Goal: Task Accomplishment & Management: Manage account settings

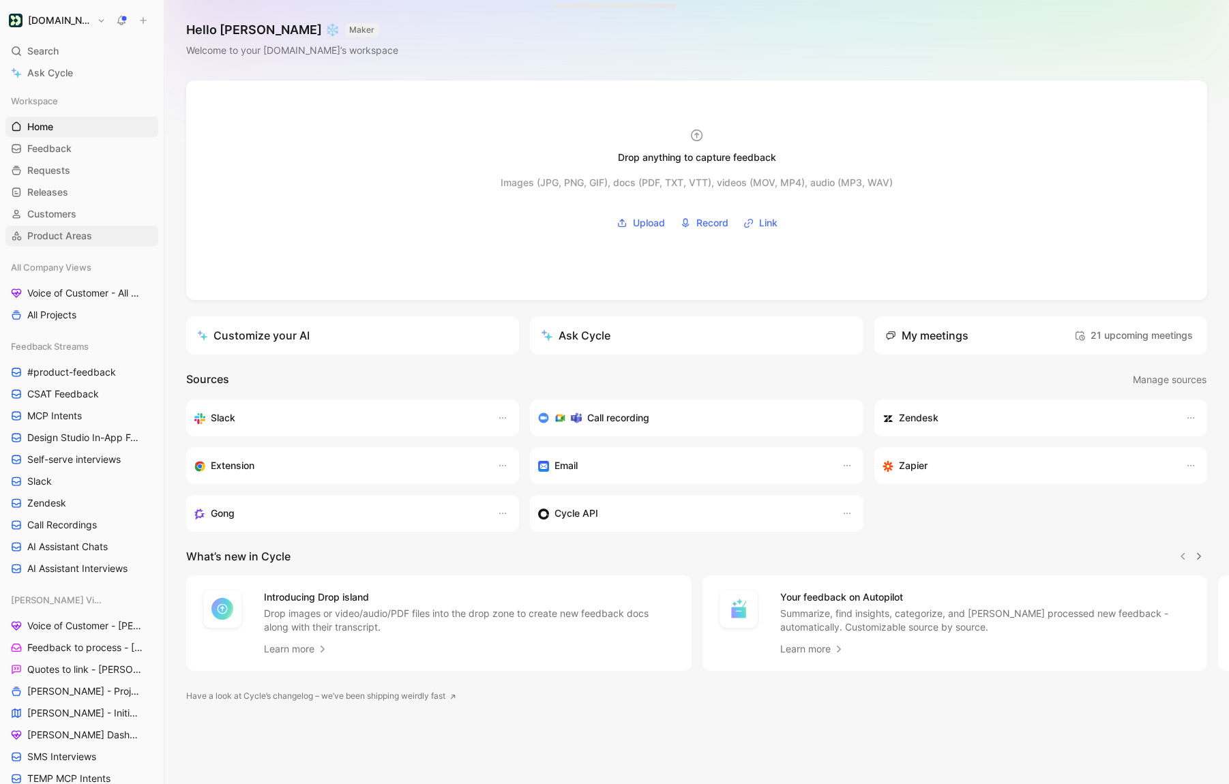
click at [62, 228] on link "Product Areas" at bounding box center [81, 236] width 153 height 20
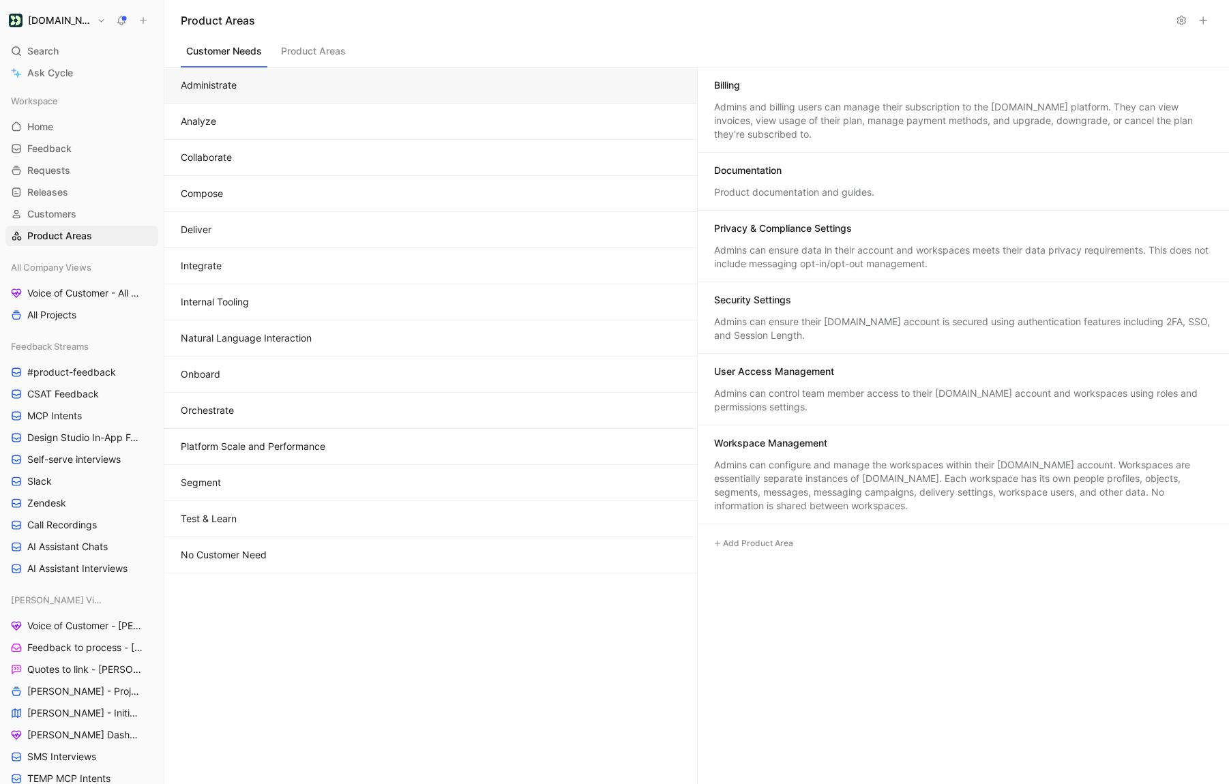
click at [230, 231] on button "Deliver" at bounding box center [430, 230] width 533 height 36
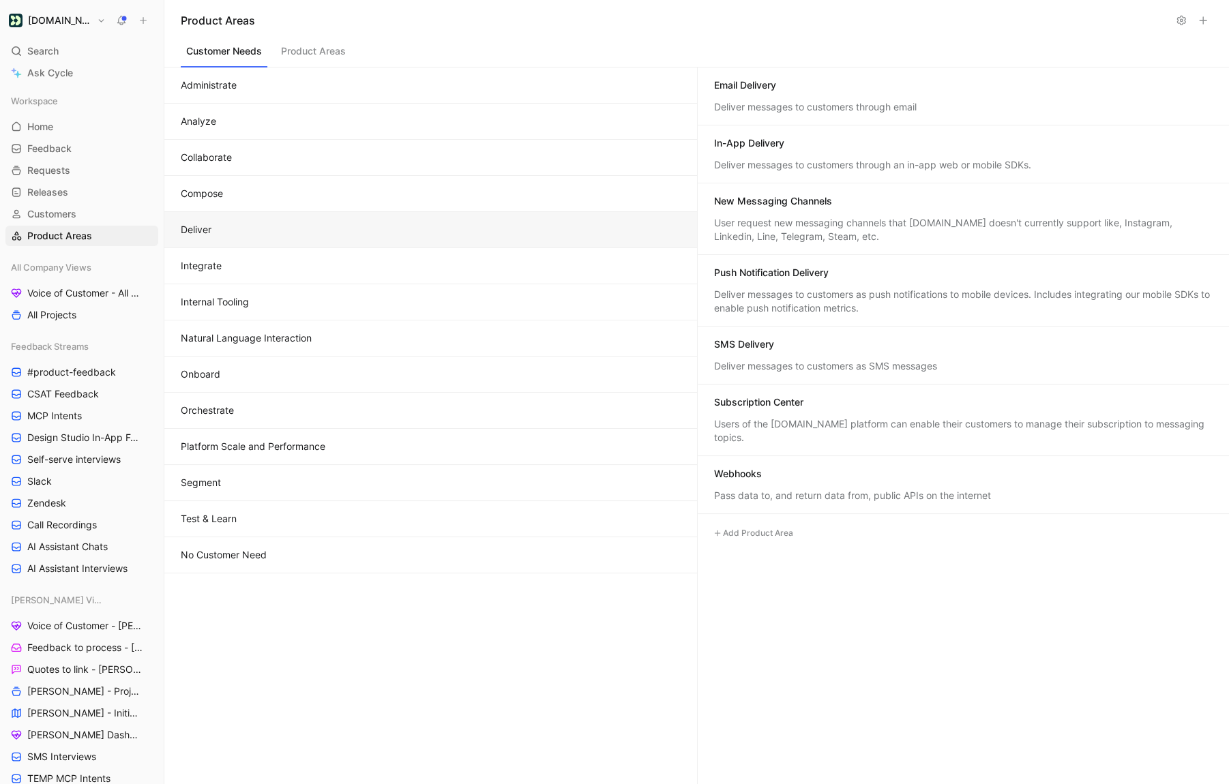
click at [231, 173] on button "Collaborate" at bounding box center [430, 158] width 533 height 36
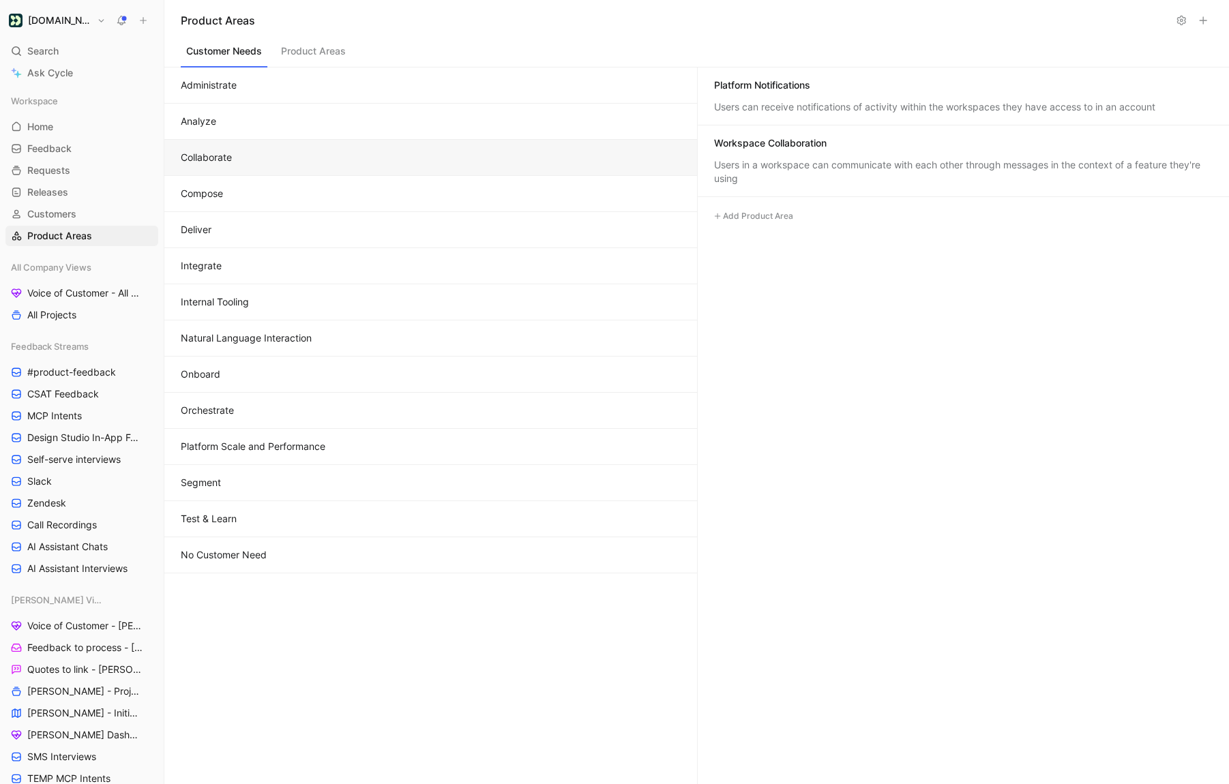
click at [231, 185] on button "Compose" at bounding box center [430, 194] width 533 height 36
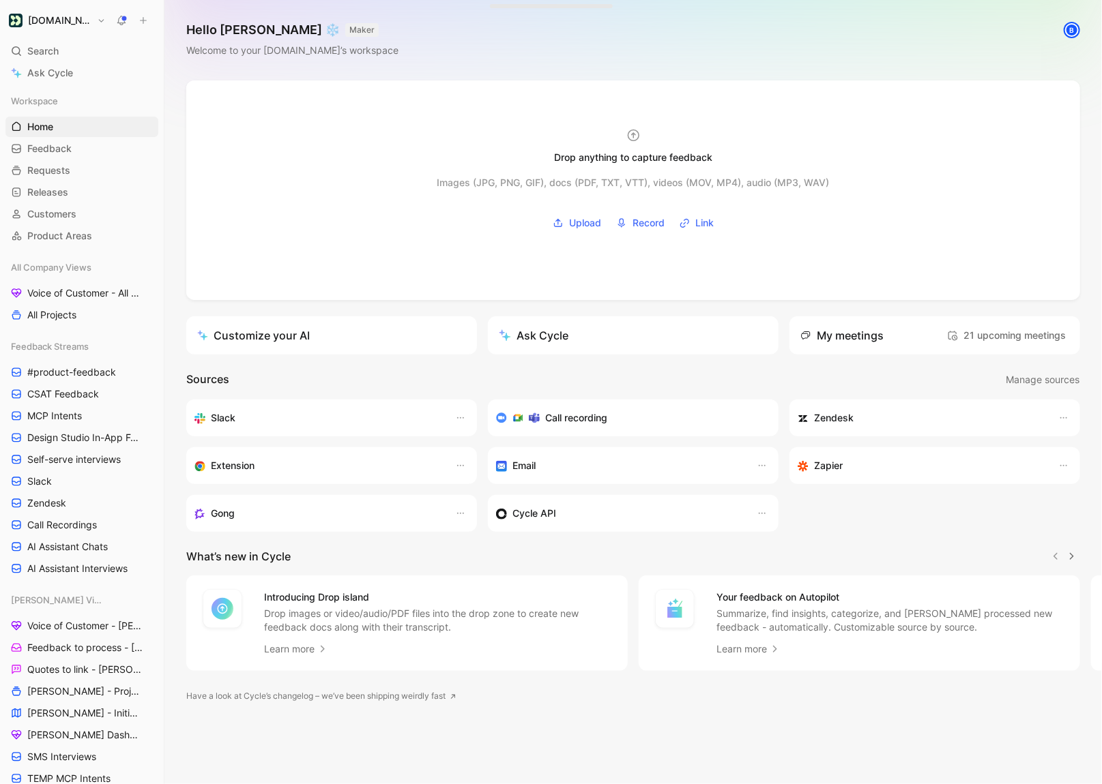
click at [1037, 33] on div "Hello Scott ❄️ MAKER Welcome to your Customer.io’s workspace B" at bounding box center [632, 40] width 937 height 80
click at [316, 49] on div "Welcome to your [DOMAIN_NAME]’s workspace" at bounding box center [292, 50] width 212 height 16
click at [871, 66] on div "Hello Scott ❄️ MAKER Welcome to your Customer.io’s workspace" at bounding box center [632, 40] width 937 height 80
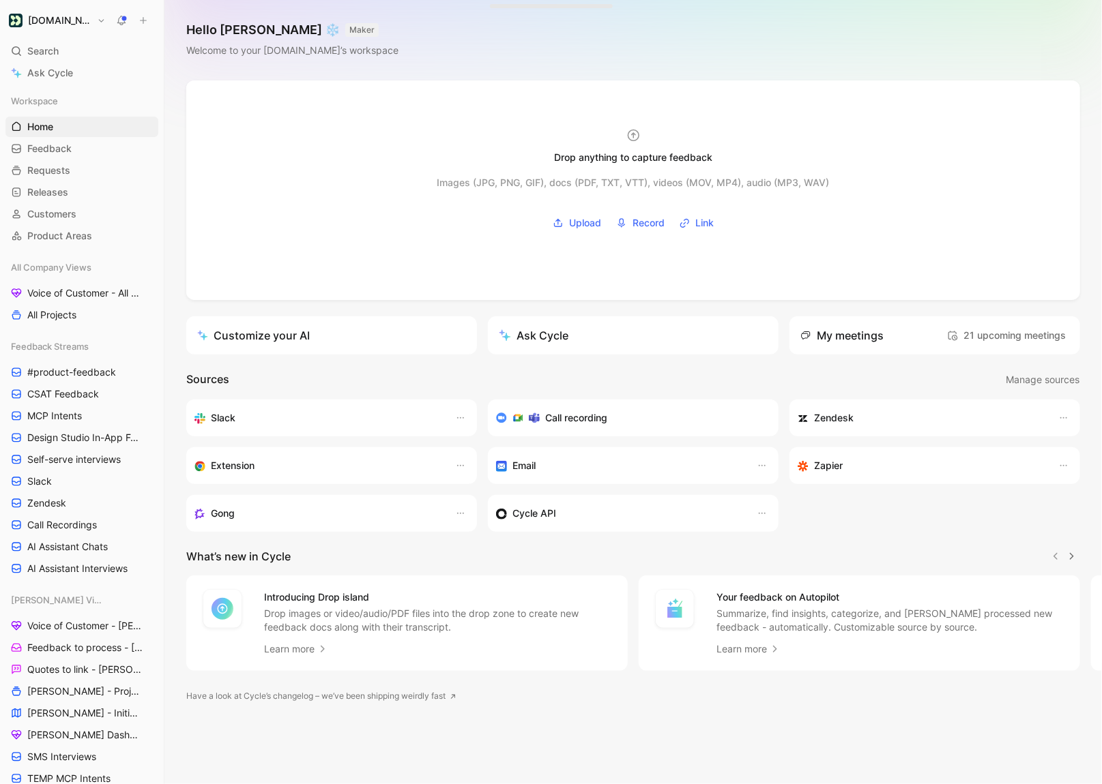
click at [365, 59] on div "Hello Scott ❄️ MAKER Welcome to your Customer.io’s workspace" at bounding box center [632, 40] width 937 height 80
click at [365, 54] on div "Welcome to your [DOMAIN_NAME]’s workspace" at bounding box center [292, 50] width 212 height 16
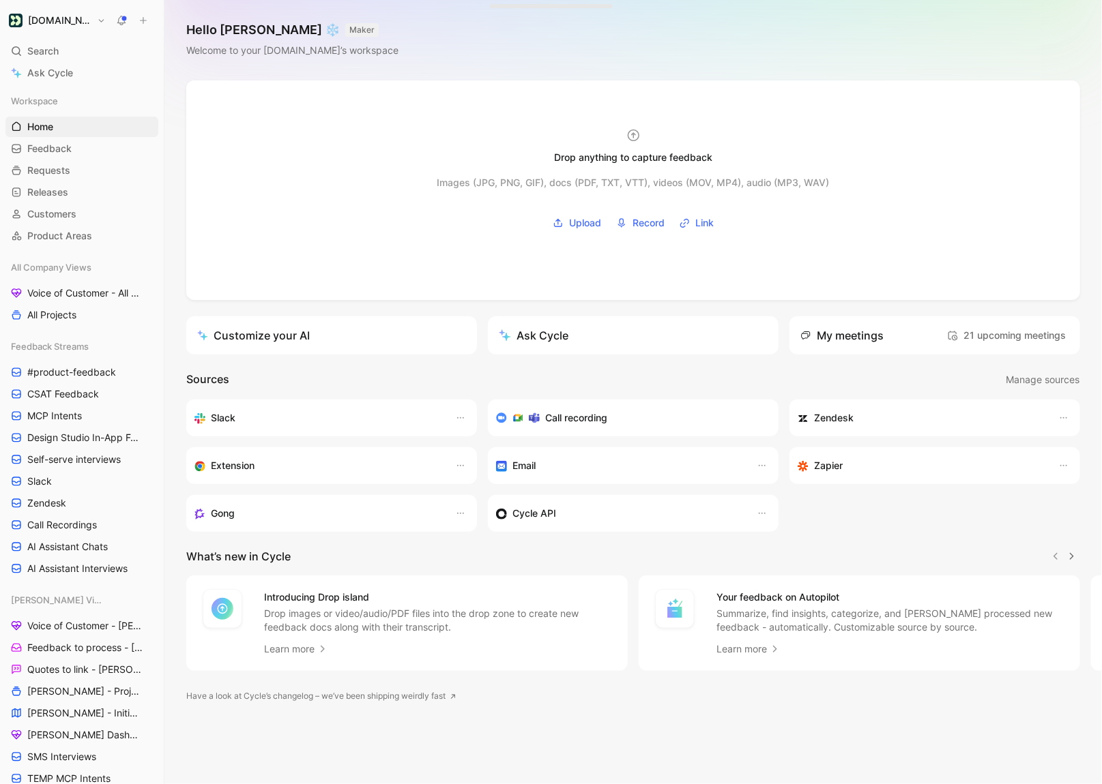
click at [488, 55] on div "Hello Scott ❄️ MAKER Welcome to your Customer.io’s workspace" at bounding box center [632, 40] width 937 height 80
click at [323, 55] on div "Welcome to your [DOMAIN_NAME]’s workspace" at bounding box center [292, 50] width 212 height 16
click at [488, 50] on div "Hello Scott ❄️ MAKER Welcome to your Customer.io’s workspace" at bounding box center [632, 40] width 937 height 80
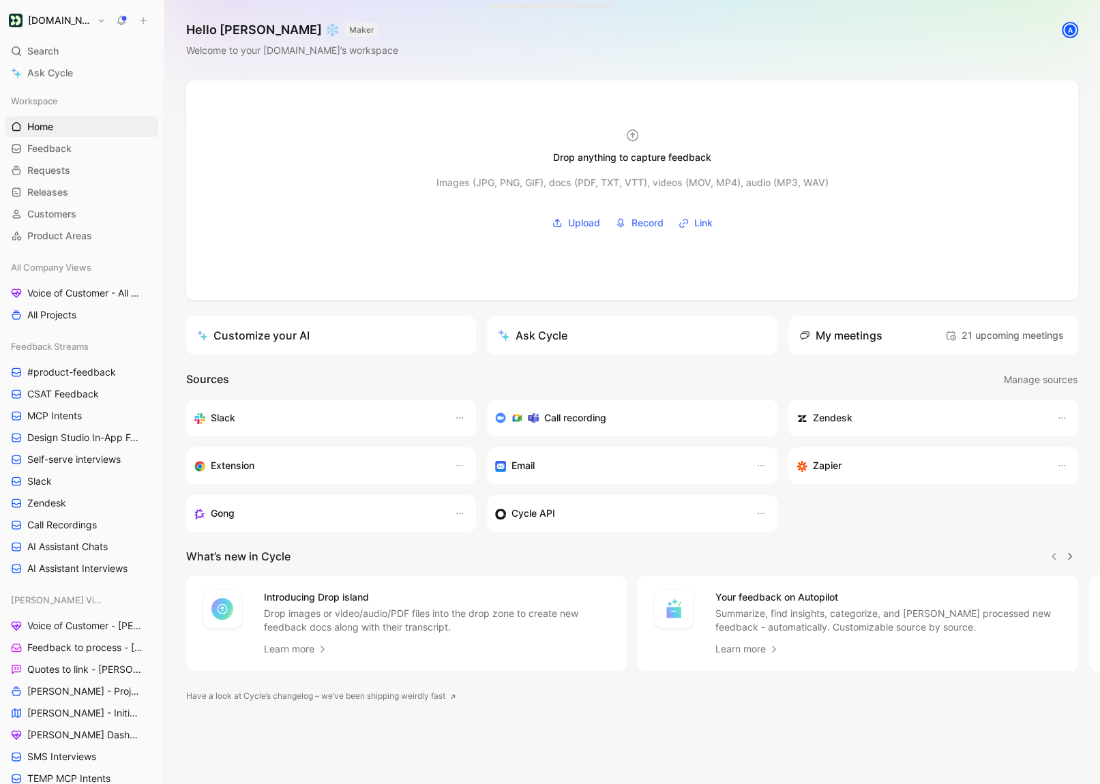
click at [1092, 98] on div "Drop anything to capture feedback Images (JPG, PNG, GIF), docs (PDF, TXT, VTT),…" at bounding box center [632, 432] width 936 height 704
click at [96, 411] on link "MCP Intents" at bounding box center [81, 416] width 153 height 20
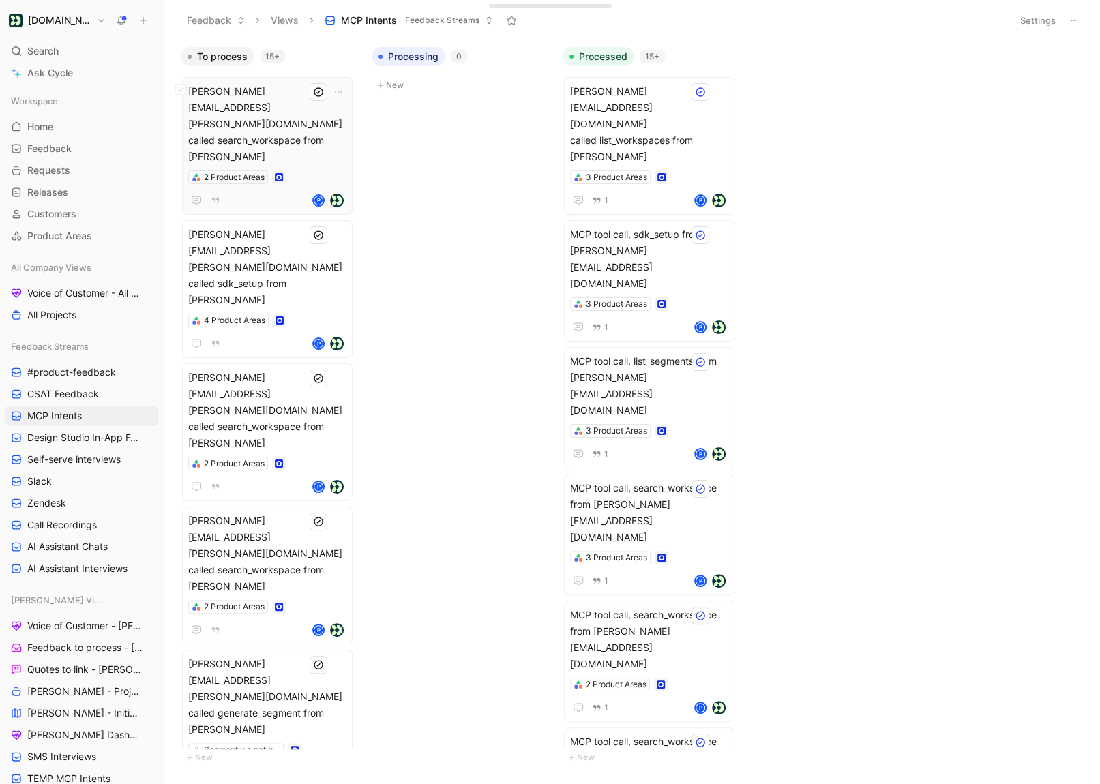
click at [303, 171] on div "2 Product Areas" at bounding box center [267, 178] width 158 height 14
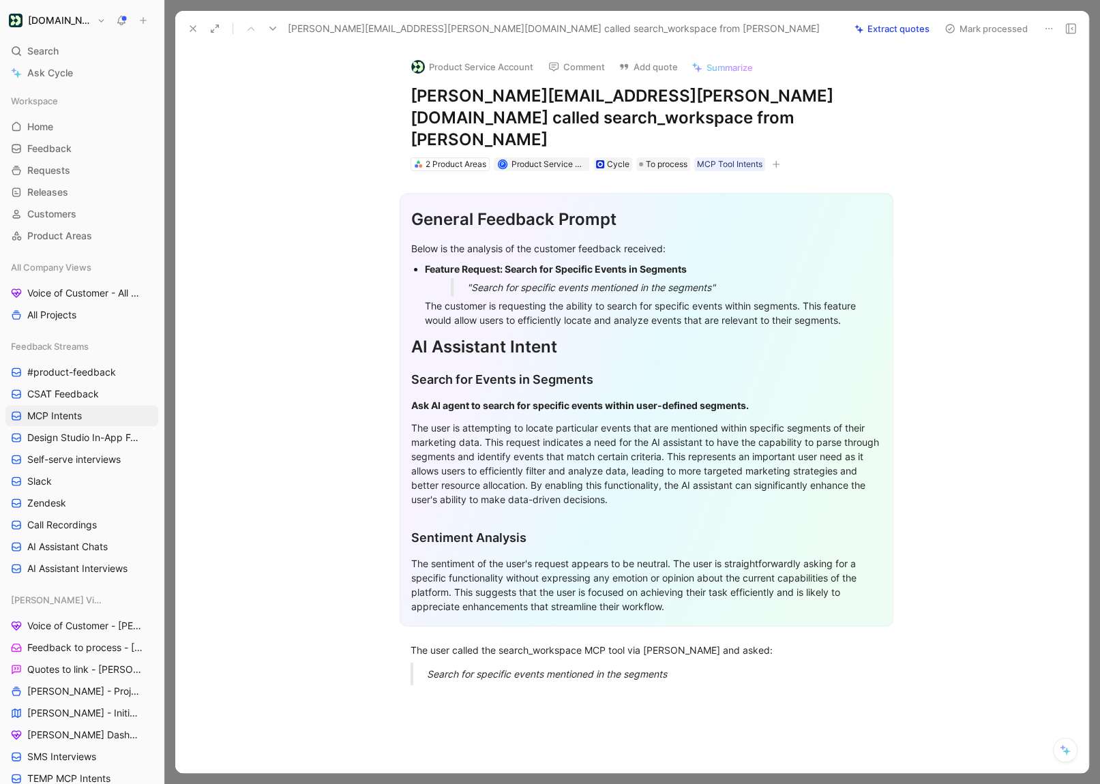
click at [192, 32] on icon at bounding box center [193, 28] width 11 height 11
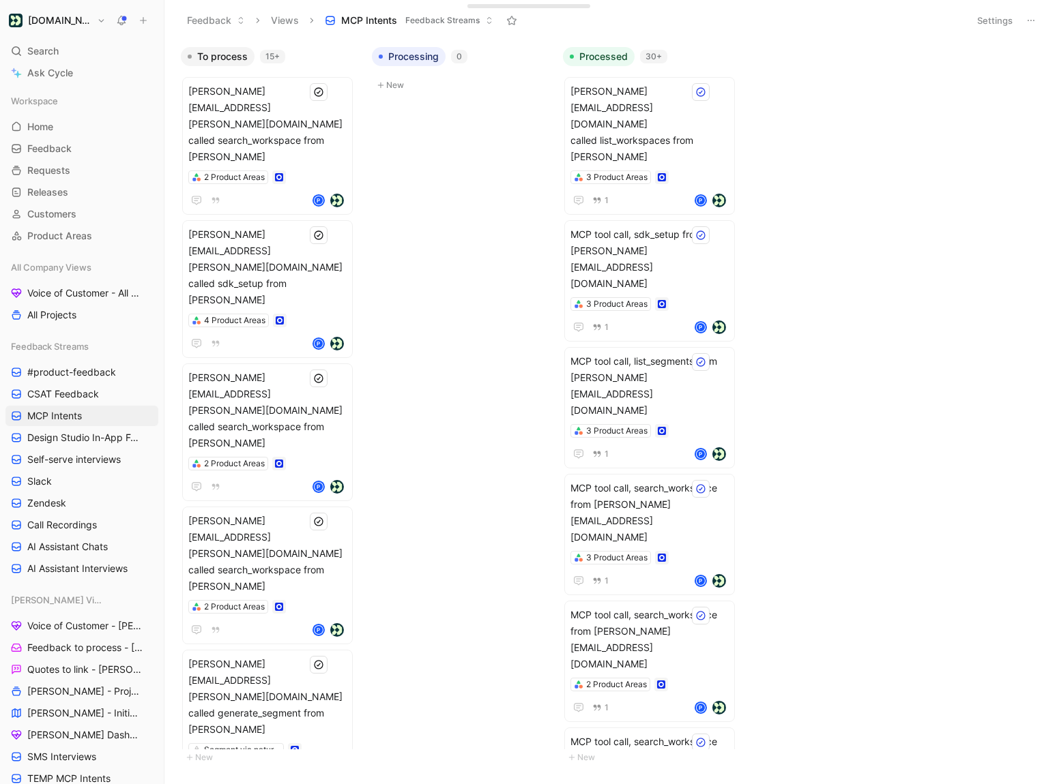
click at [89, 280] on div "All Company Views Voice of Customer - All Areas All Projects" at bounding box center [81, 291] width 153 height 68
click at [89, 299] on span "Voice of Customer - All Areas" at bounding box center [83, 293] width 112 height 14
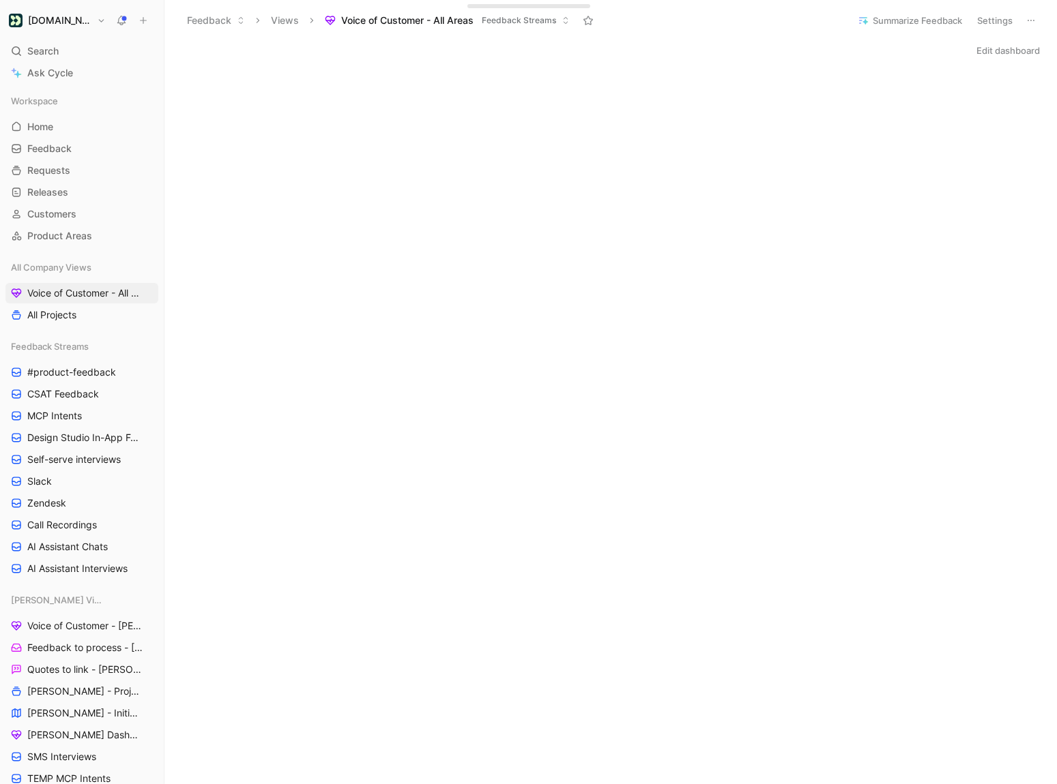
click at [902, 26] on button "Summarize Feedback" at bounding box center [909, 20] width 117 height 19
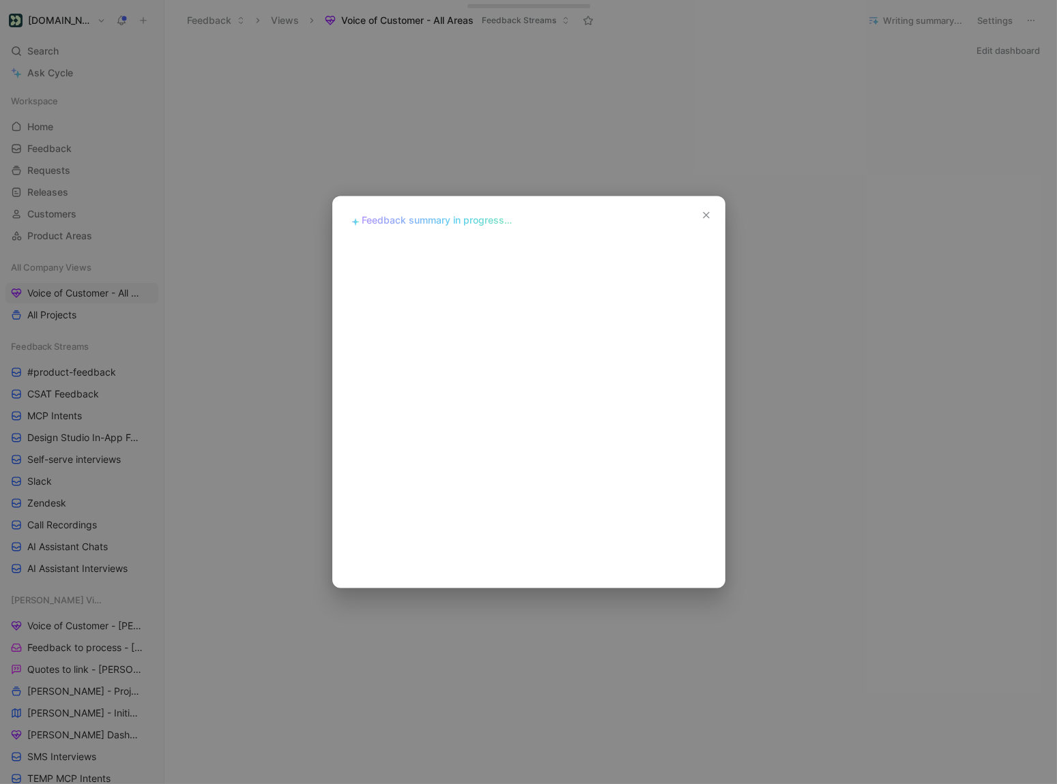
click at [636, 231] on div "Feedback summary Feedback summary in progress…" at bounding box center [528, 392] width 393 height 392
click at [706, 218] on icon "button" at bounding box center [705, 215] width 11 height 11
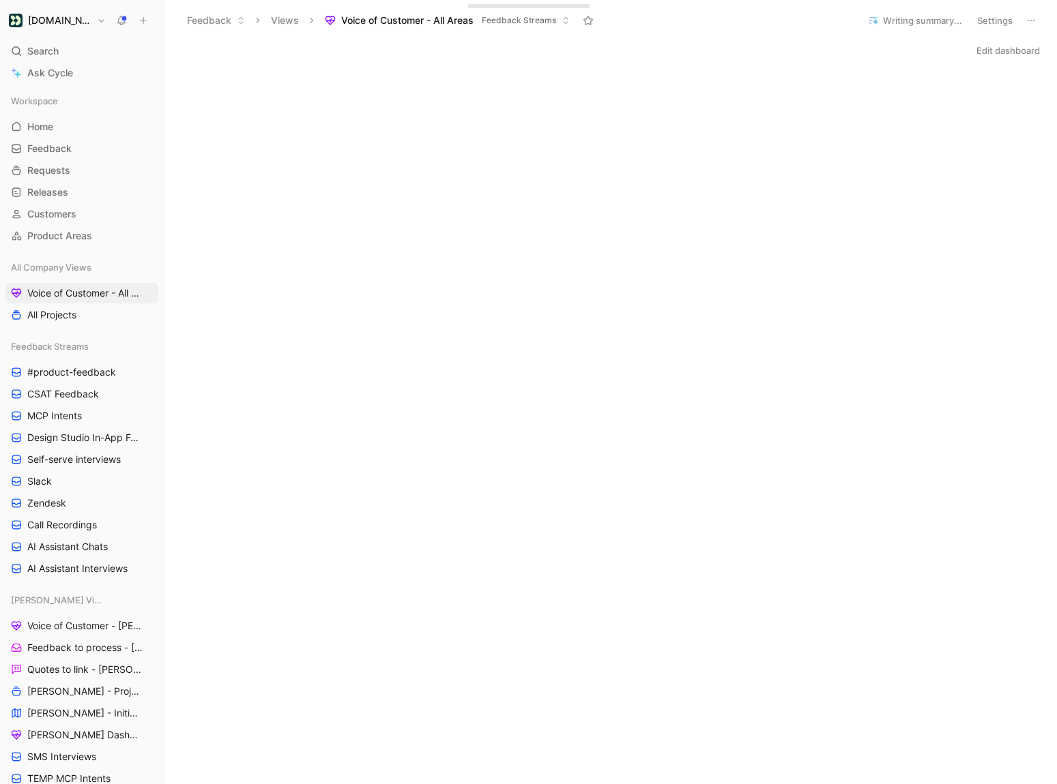
click at [906, 11] on div "Writing summary... Settings" at bounding box center [950, 21] width 179 height 20
click at [900, 20] on button "Writing summary..." at bounding box center [914, 20] width 106 height 19
click at [759, 171] on div at bounding box center [528, 392] width 1057 height 784
click at [68, 413] on span "MCP Intents" at bounding box center [54, 416] width 55 height 14
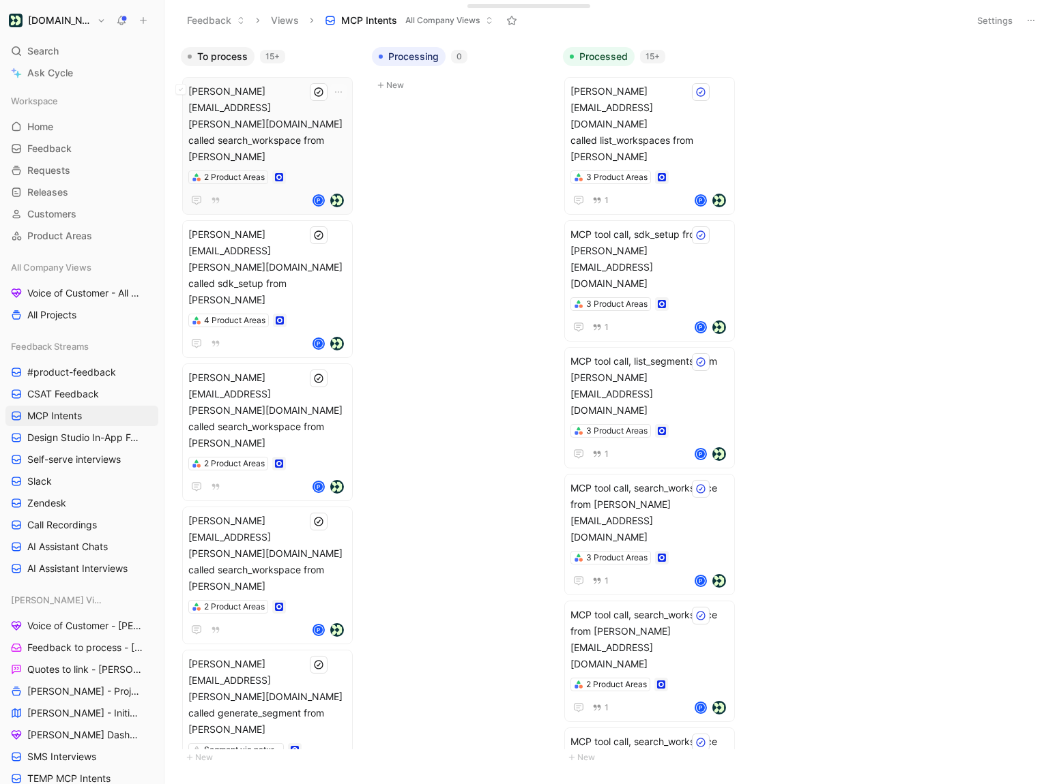
click at [289, 192] on div "P" at bounding box center [267, 200] width 158 height 16
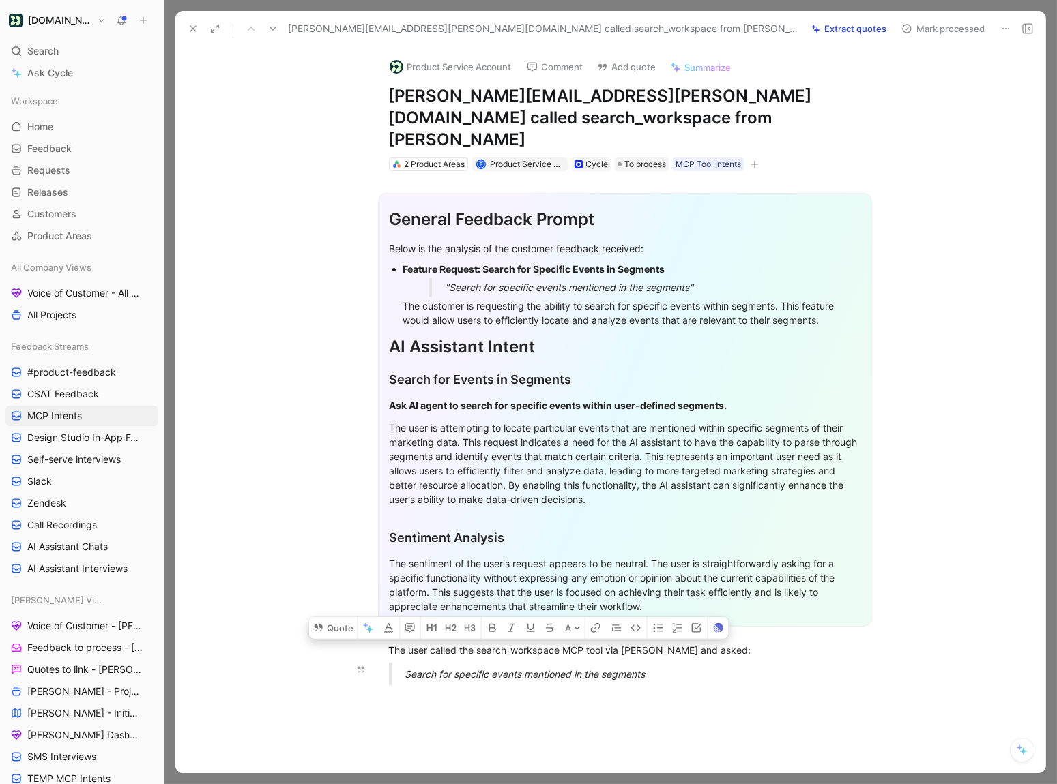
drag, startPoint x: 386, startPoint y: 632, endPoint x: 686, endPoint y: 653, distance: 300.9
click at [686, 653] on div "General Feedback Prompt Below is the analysis of the customer feedback received…" at bounding box center [624, 433] width 841 height 525
click at [374, 182] on section "General Feedback Prompt Below is the analysis of the customer feedback received…" at bounding box center [624, 410] width 841 height 456
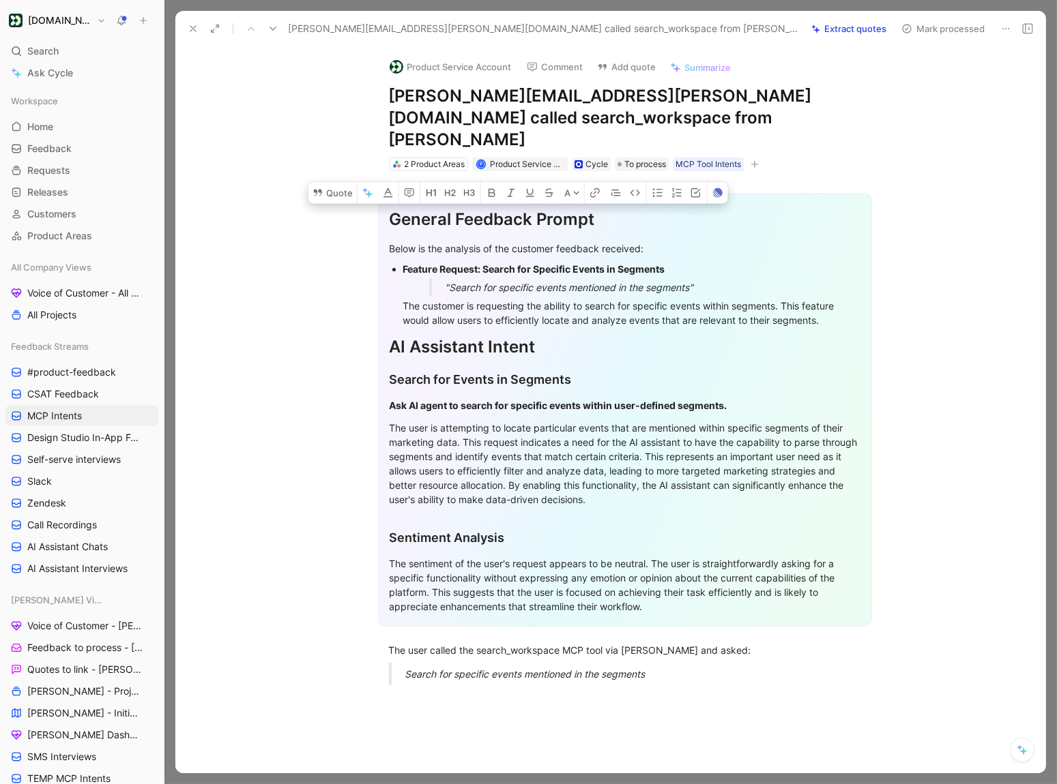
drag, startPoint x: 386, startPoint y: 183, endPoint x: 728, endPoint y: 593, distance: 533.6
click at [728, 593] on div "General Feedback Prompt Below is the analysis of the customer feedback received…" at bounding box center [625, 410] width 494 height 434
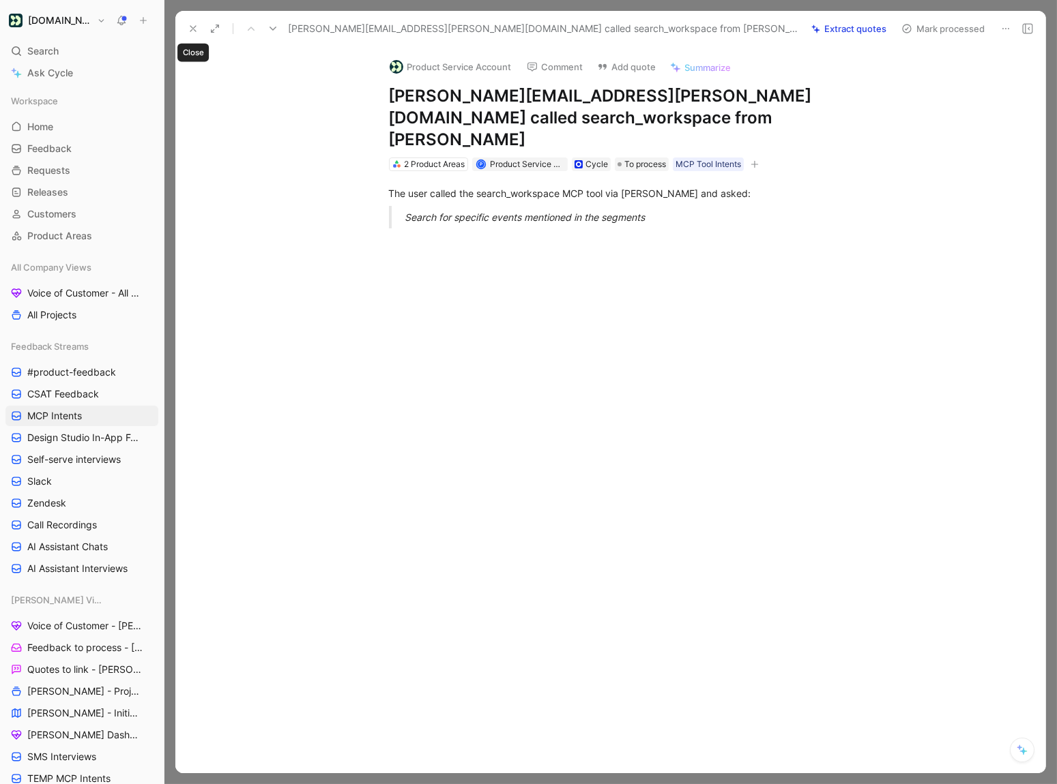
click at [193, 30] on icon at bounding box center [193, 28] width 11 height 11
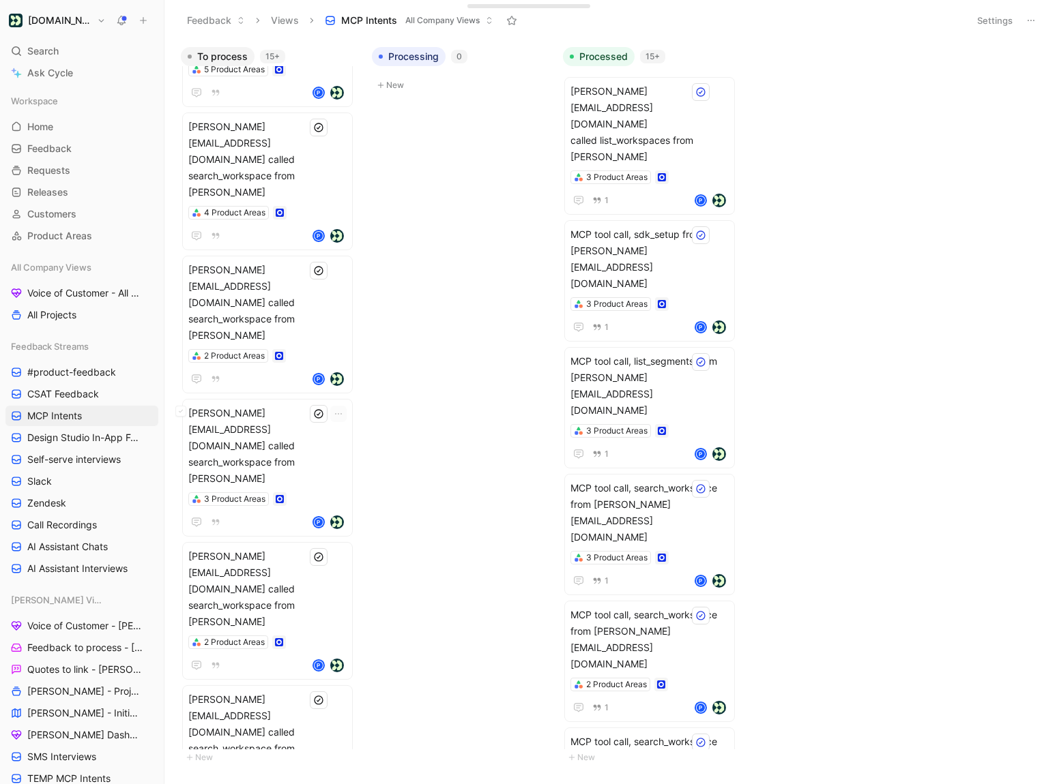
scroll to position [832, 0]
click at [284, 691] on span "kevin.jasmine+livedemo@customer.io called search_workspace from Claude" at bounding box center [267, 732] width 158 height 82
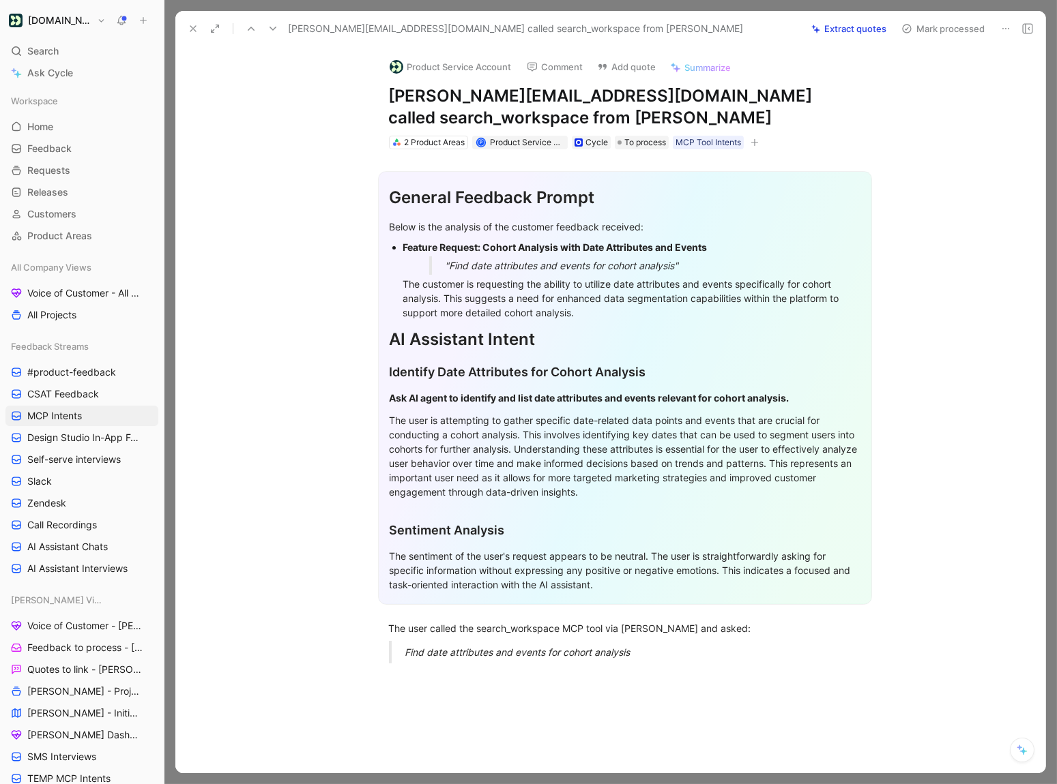
click at [190, 26] on icon at bounding box center [193, 28] width 11 height 11
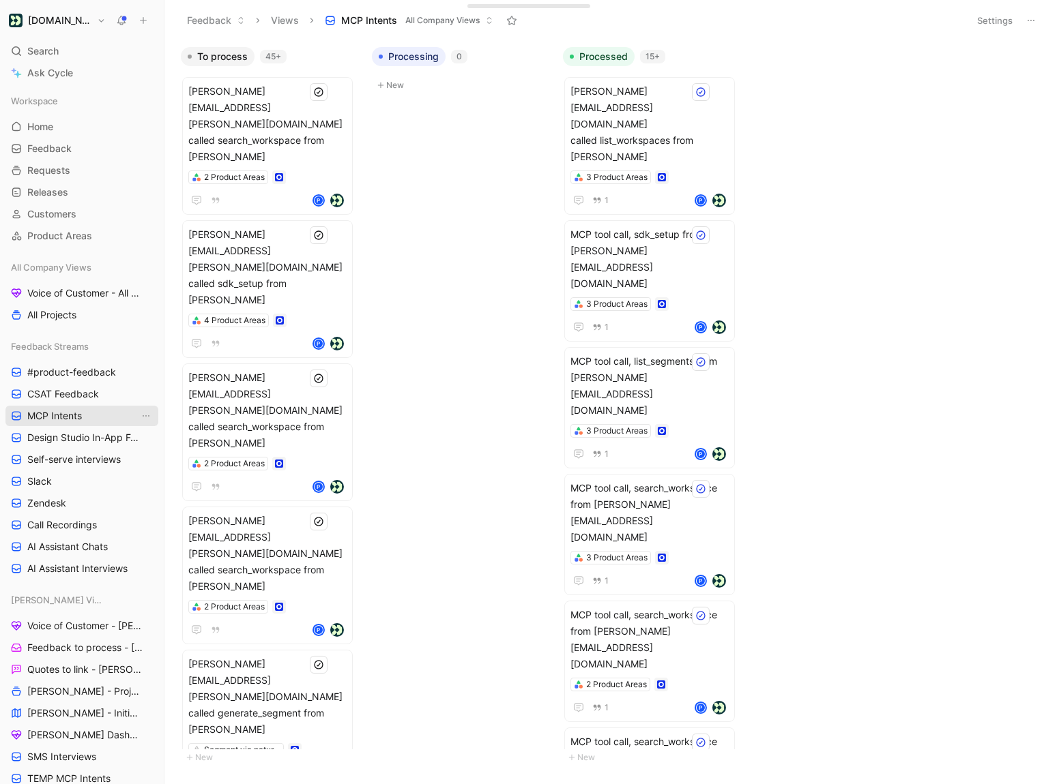
click at [62, 411] on span "MCP Intents" at bounding box center [54, 416] width 55 height 14
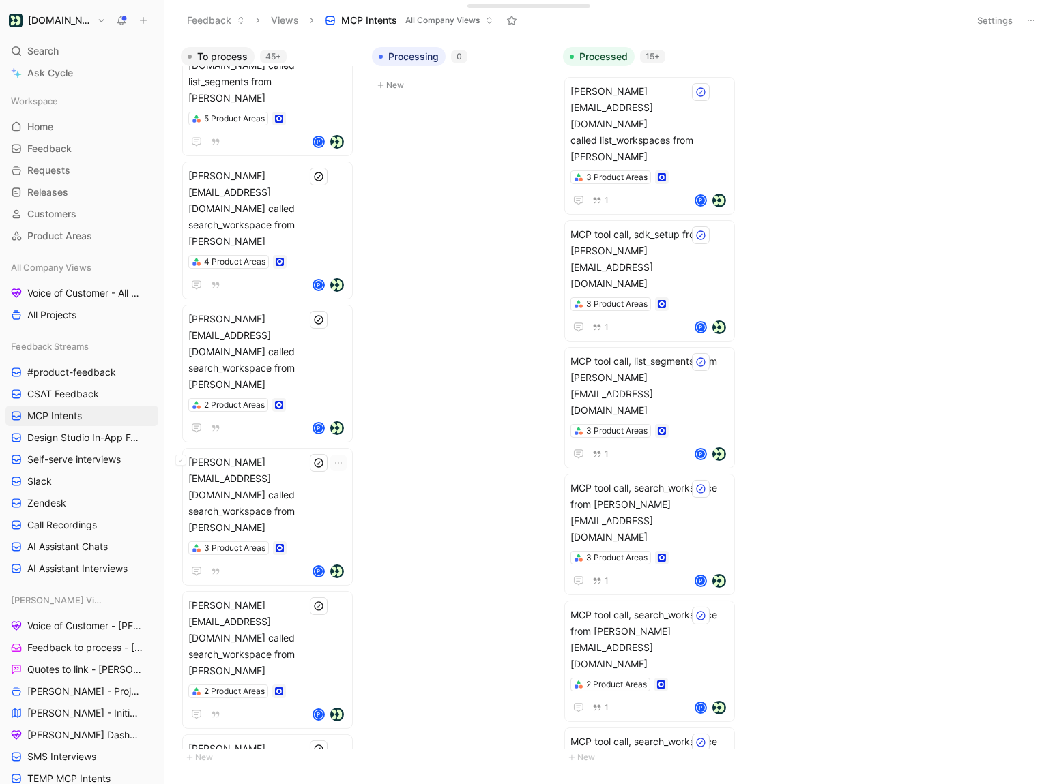
scroll to position [805, 0]
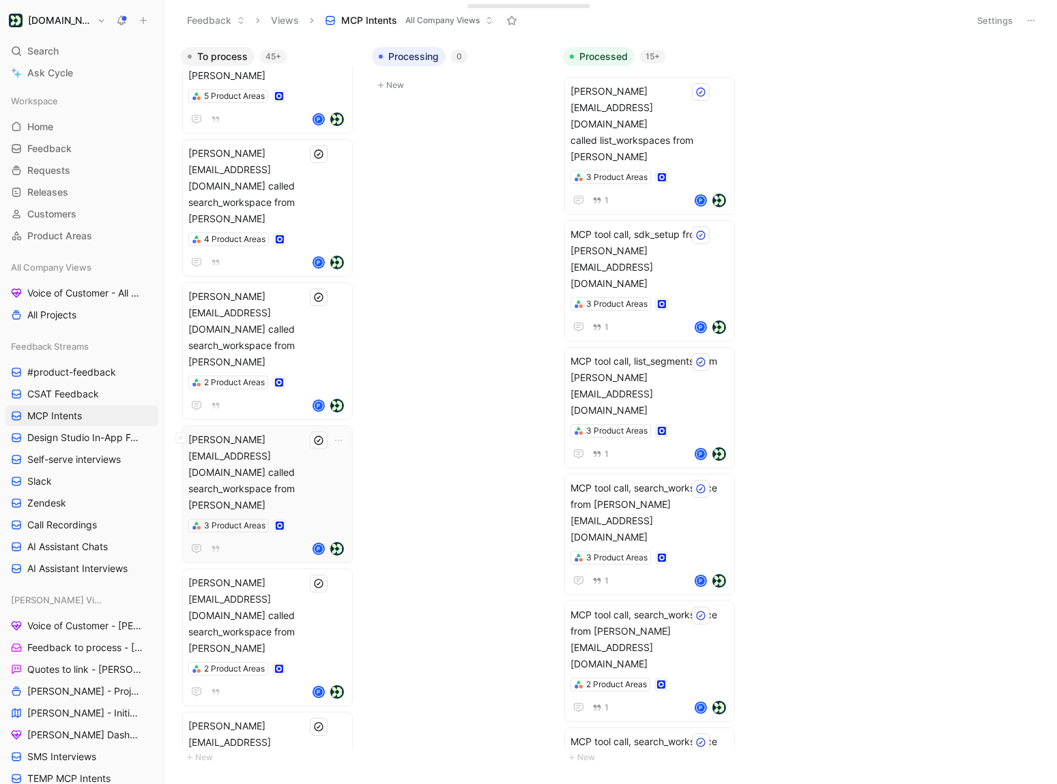
click at [299, 432] on span "kevin.jasmine+livedemo@customer.io called search_workspace from Claude" at bounding box center [267, 473] width 158 height 82
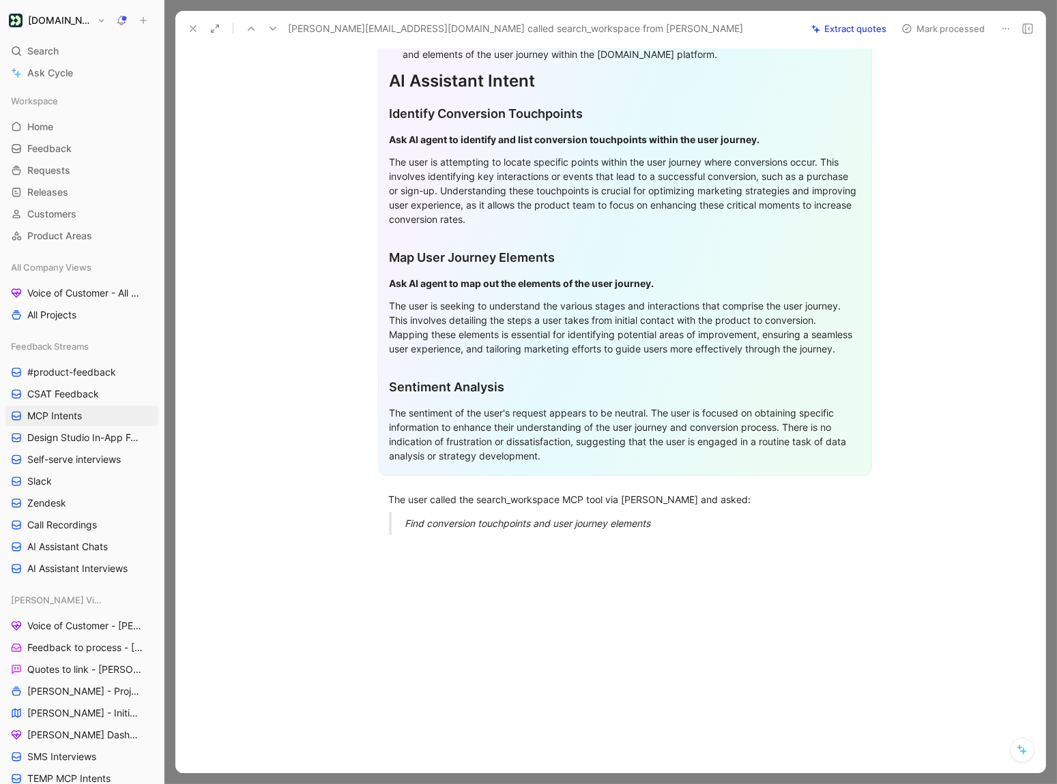
scroll to position [280, 0]
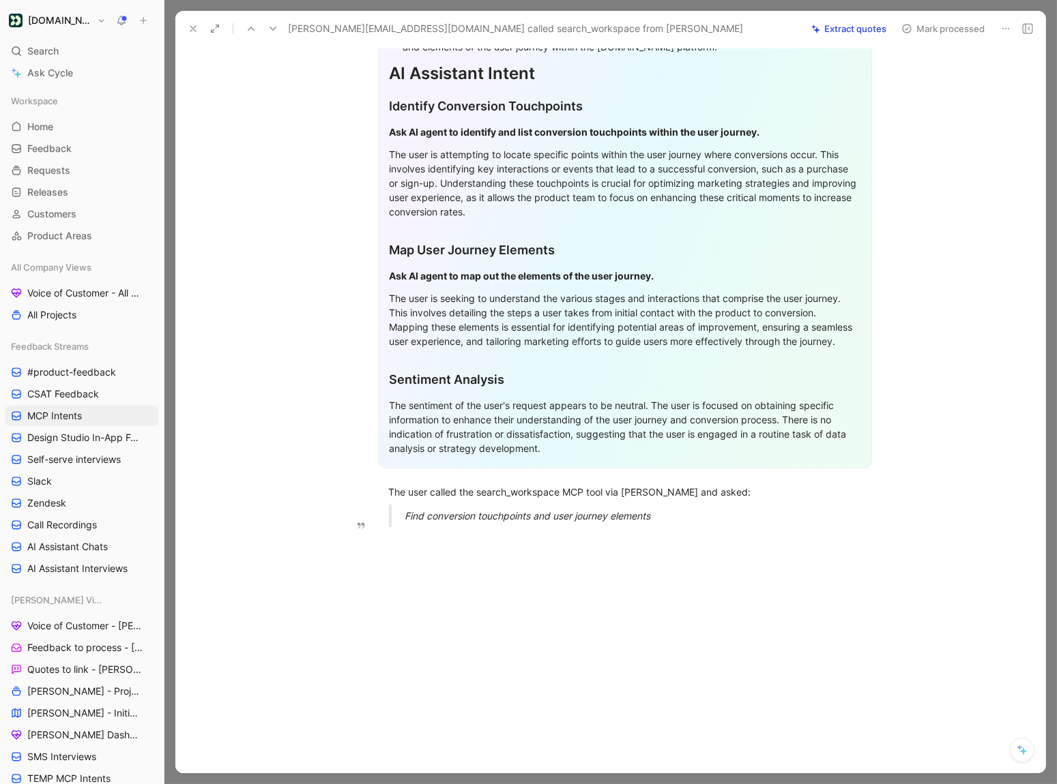
click at [675, 518] on div "Find conversion touchpoints and user journey elements" at bounding box center [641, 516] width 472 height 14
drag, startPoint x: 681, startPoint y: 515, endPoint x: 381, endPoint y: 490, distance: 301.1
click at [381, 490] on div "General Feedback Prompt After analyzing the customer feedback, the following re…" at bounding box center [624, 210] width 841 height 655
click at [522, 494] on div "The user called the search_workspace MCP tool via Claude and asked:" at bounding box center [625, 492] width 472 height 14
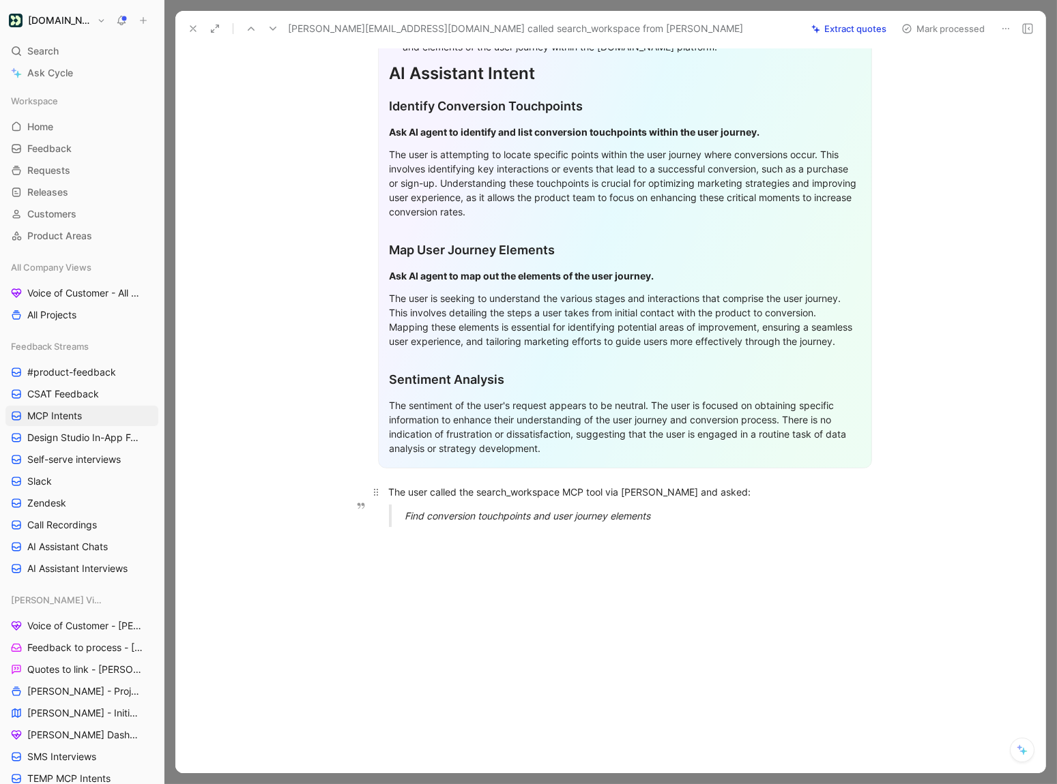
click at [630, 494] on div "The user called the search_workspace MCP tool via Claude and asked:" at bounding box center [625, 492] width 472 height 14
click at [678, 521] on div "Find conversion touchpoints and user journey elements" at bounding box center [641, 516] width 472 height 14
click at [422, 516] on em "Find conversion touchpoints and user journey elements" at bounding box center [528, 516] width 246 height 12
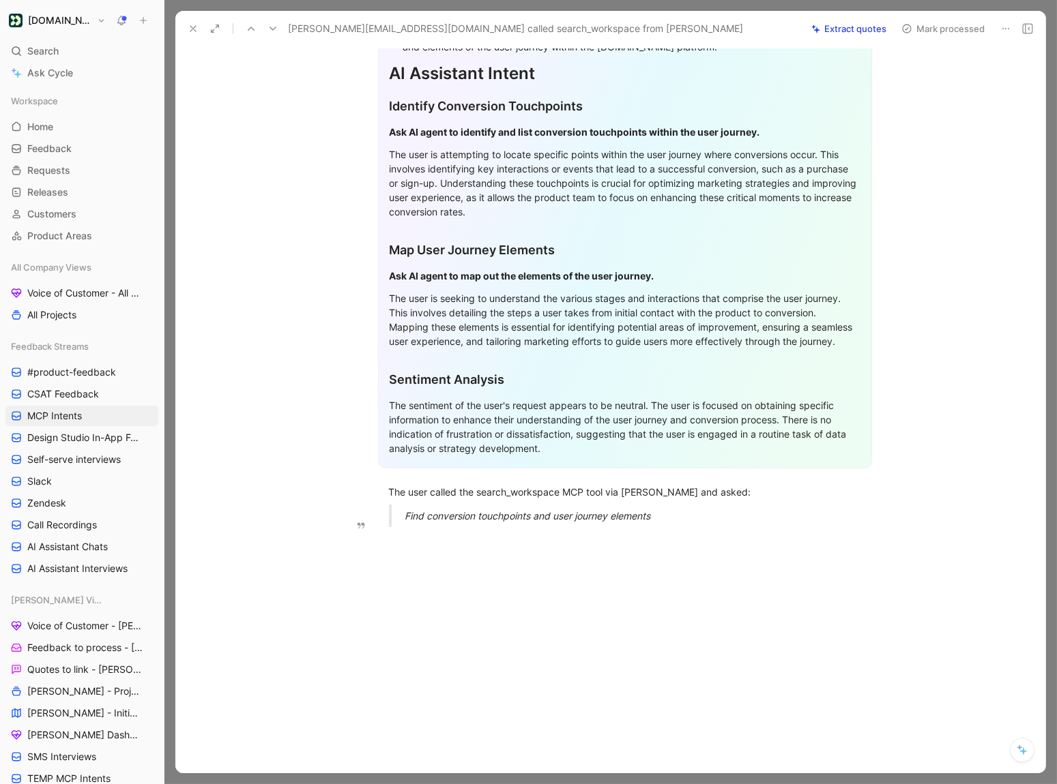
click at [422, 516] on em "Find conversion touchpoints and user journey elements" at bounding box center [528, 516] width 246 height 12
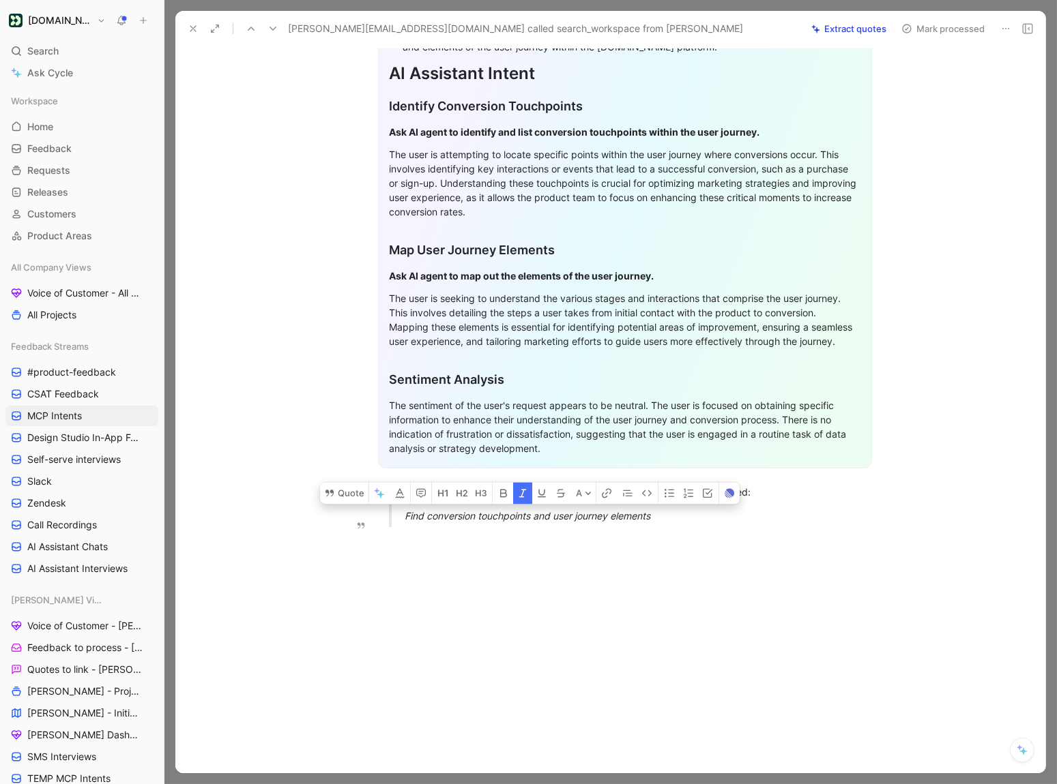
click at [634, 520] on em "Find conversion touchpoints and user journey elements" at bounding box center [528, 516] width 246 height 12
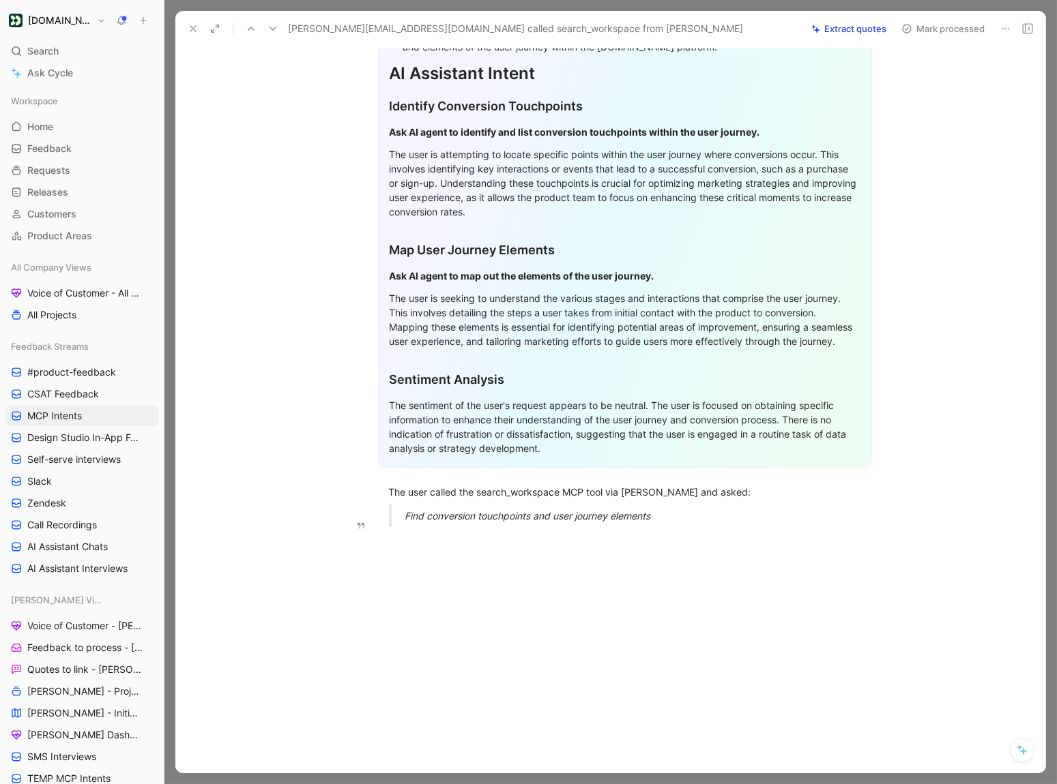
click at [665, 520] on div "Find conversion touchpoints and user journey elements" at bounding box center [641, 516] width 472 height 14
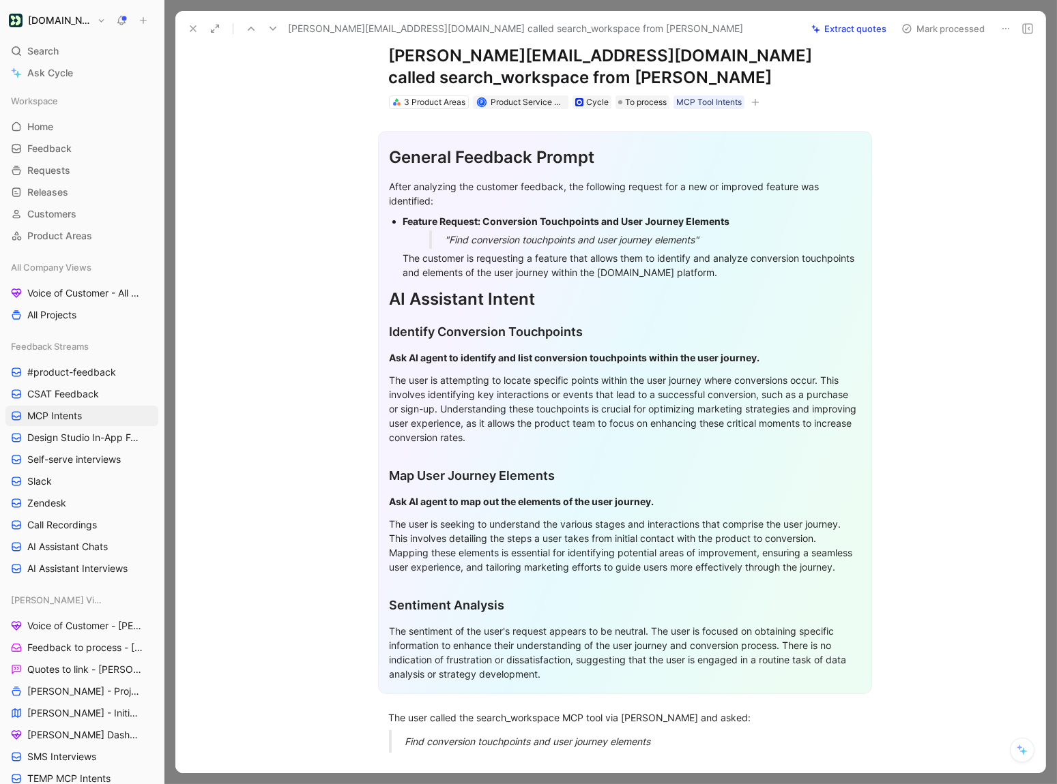
scroll to position [18, 0]
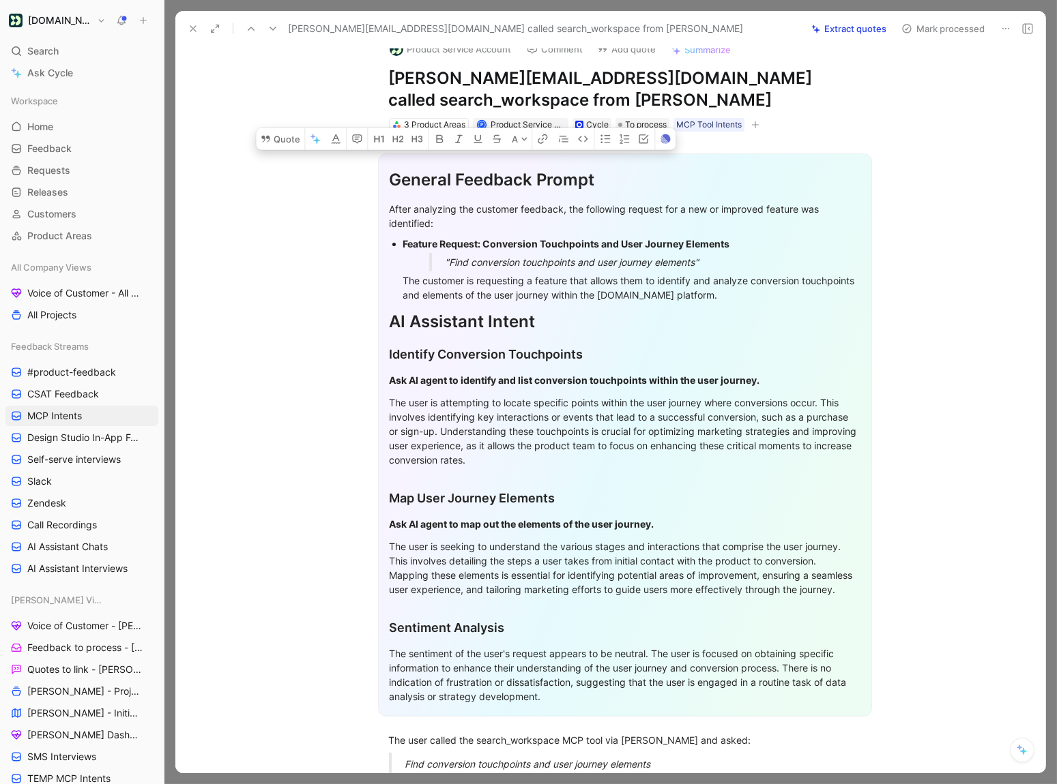
drag, startPoint x: 388, startPoint y: 177, endPoint x: 856, endPoint y: 713, distance: 711.1
click at [856, 713] on div "General Feedback Prompt After analyzing the customer feedback, the following re…" at bounding box center [625, 434] width 494 height 563
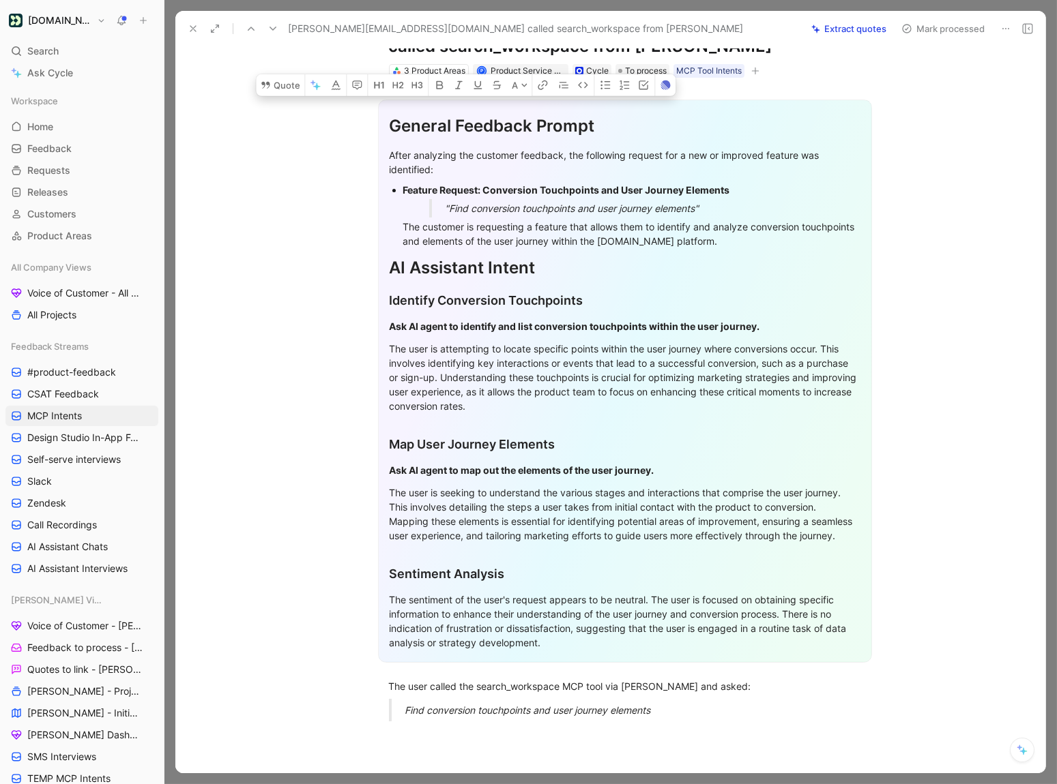
scroll to position [164, 0]
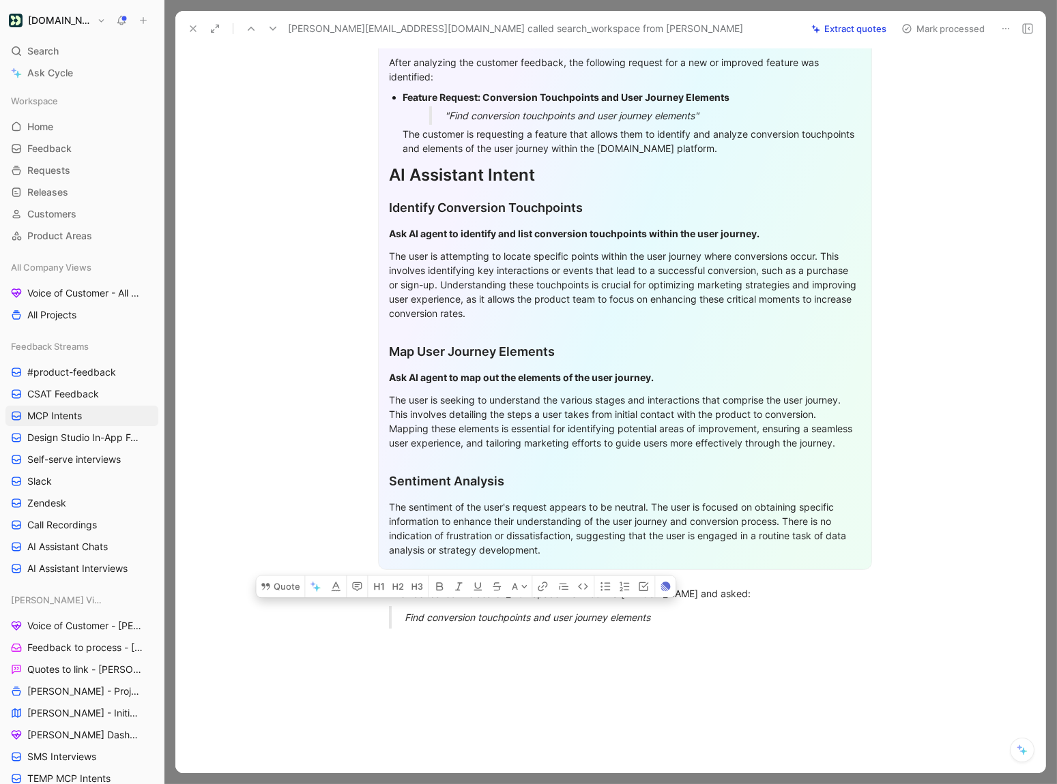
click at [635, 601] on div "The user called the search_workspace MCP tool via Claude and asked:" at bounding box center [625, 594] width 472 height 14
click at [635, 629] on p "Find conversion touchpoints and user journey elements" at bounding box center [641, 617] width 472 height 23
click at [730, 629] on p "Find conversion touchpoints and user journey elements" at bounding box center [641, 617] width 472 height 23
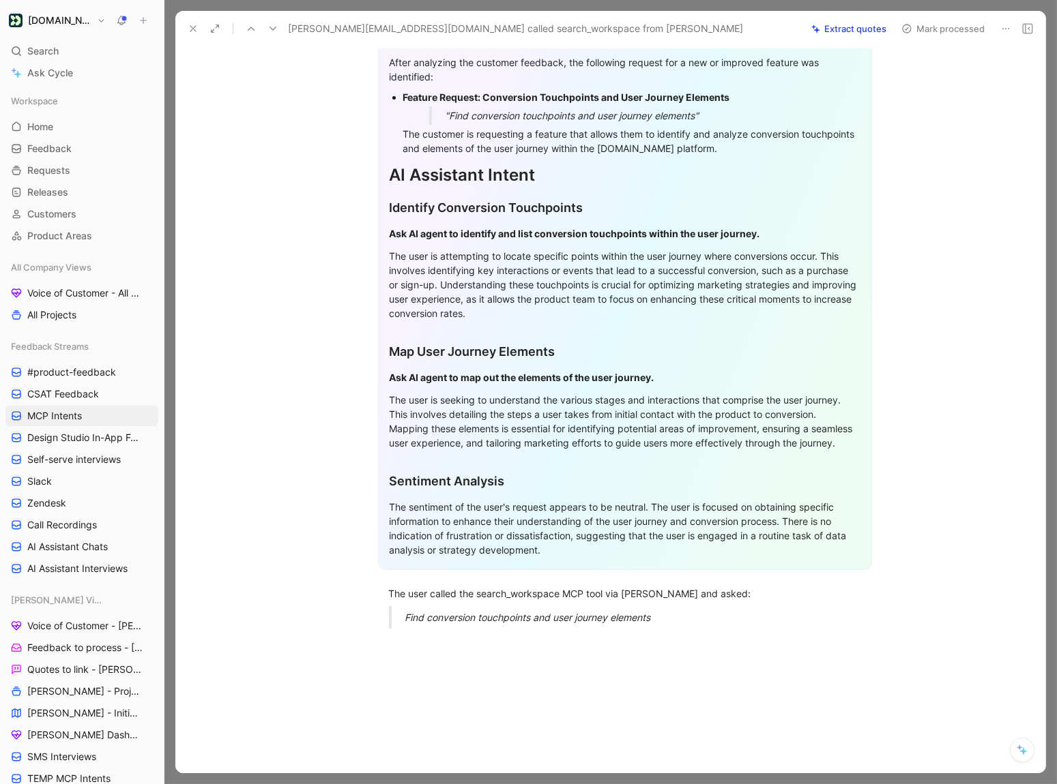
click at [183, 24] on button at bounding box center [192, 28] width 19 height 19
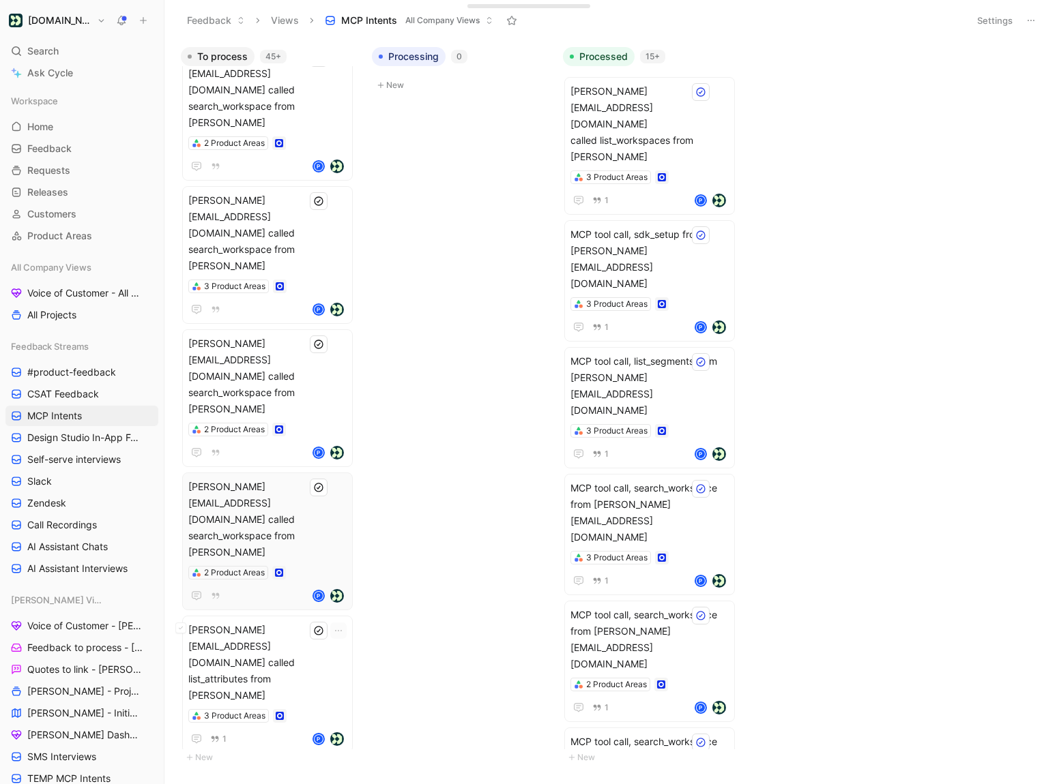
scroll to position [1168, 0]
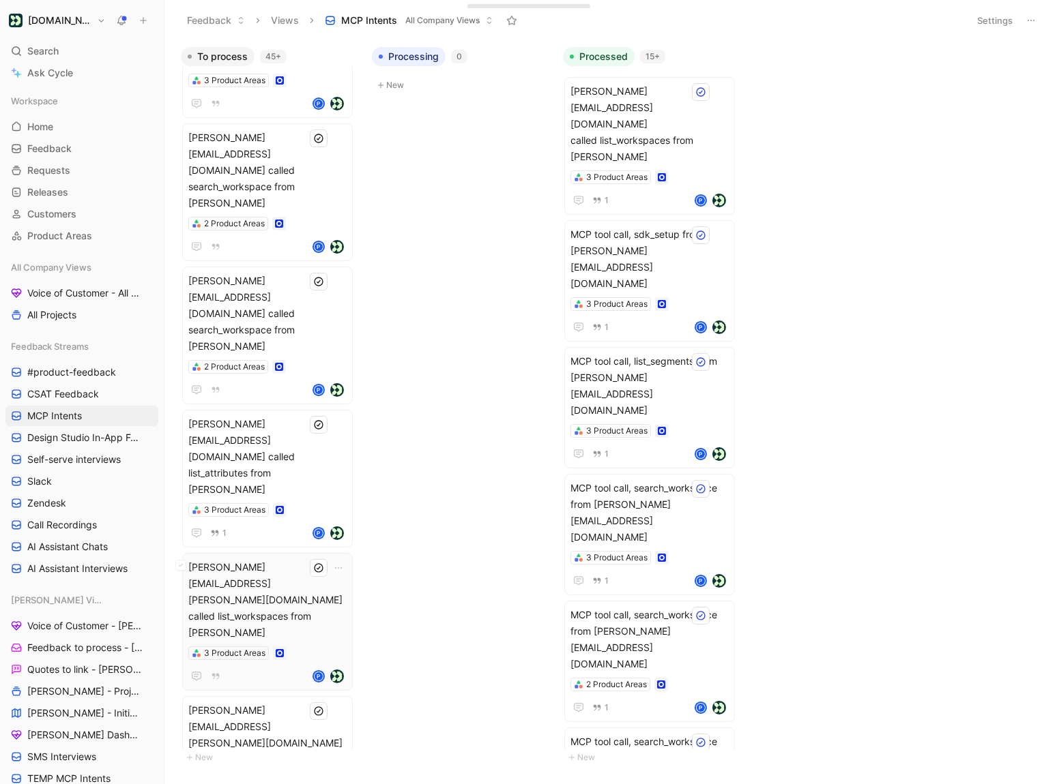
click at [297, 559] on span "pino.nguyen+win@customer.io called list_workspaces from Claude" at bounding box center [267, 600] width 158 height 82
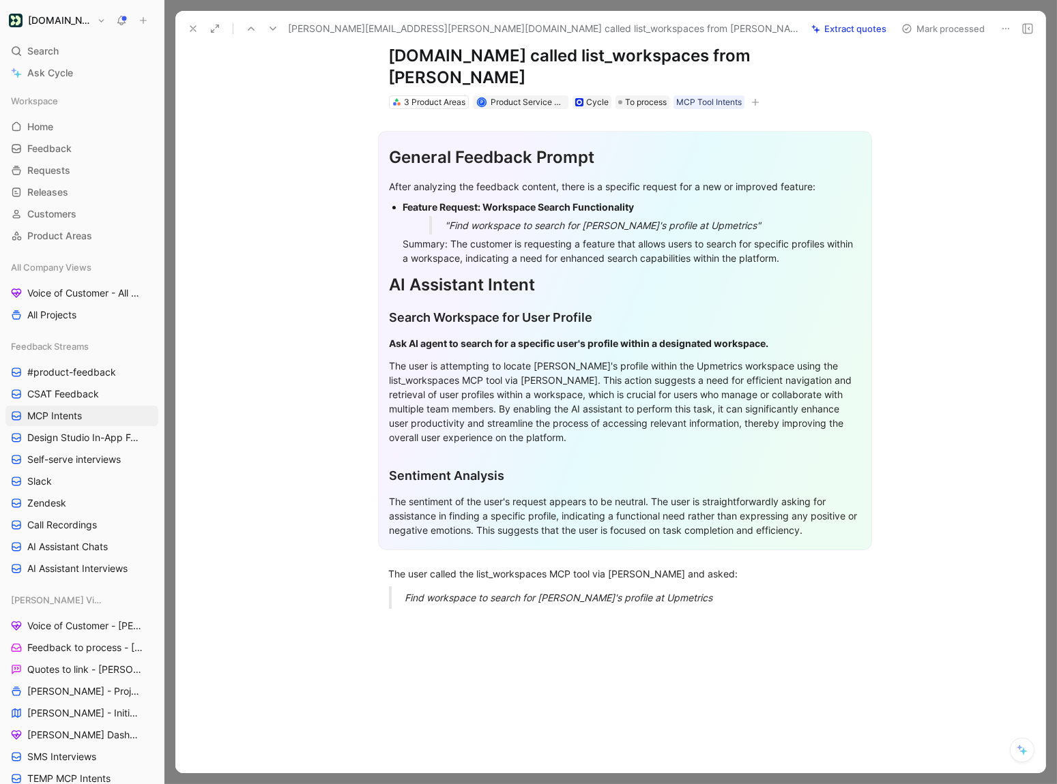
scroll to position [122, 0]
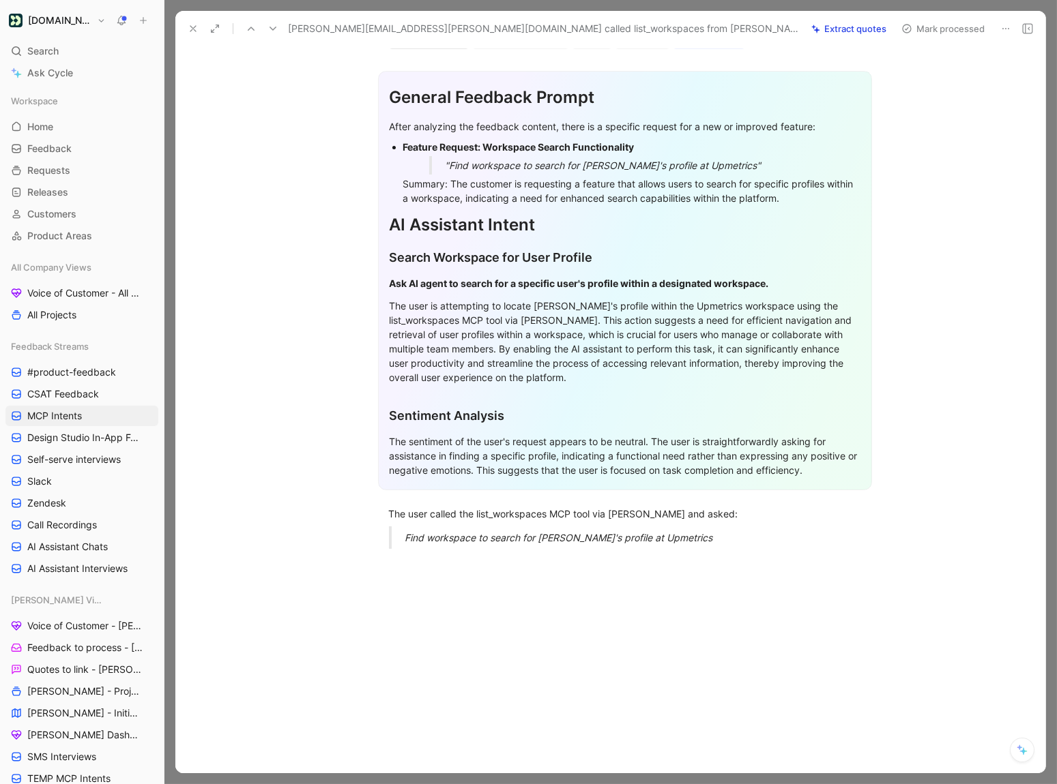
click at [188, 27] on icon at bounding box center [193, 28] width 11 height 11
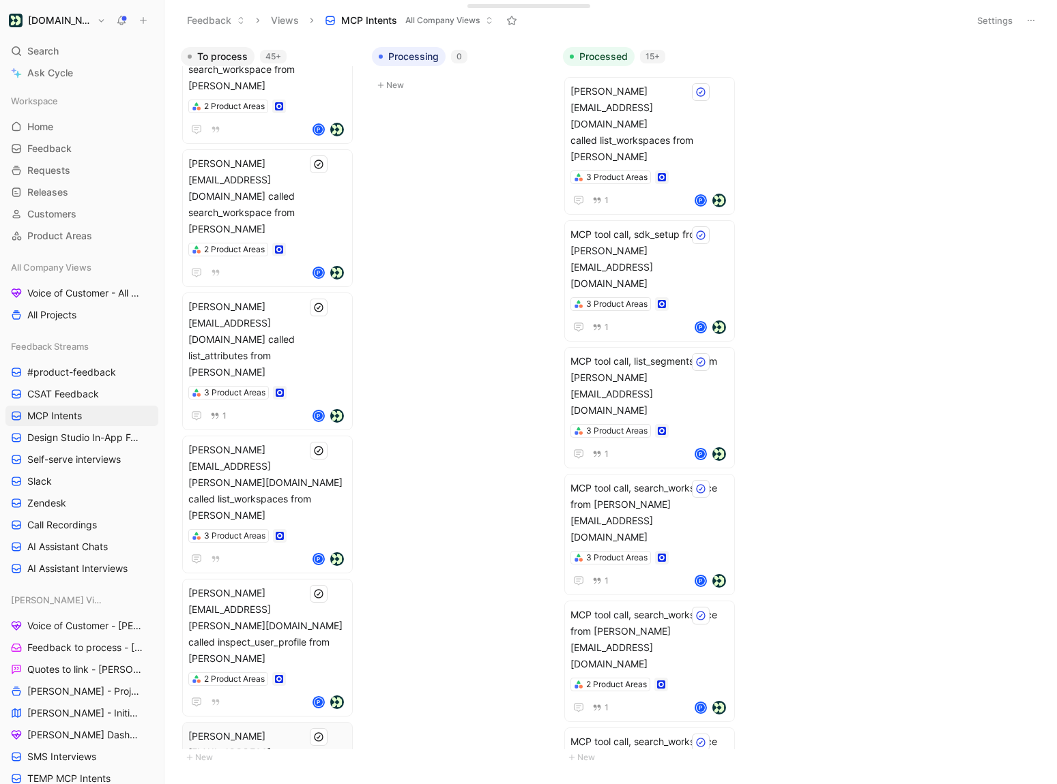
scroll to position [1464, 0]
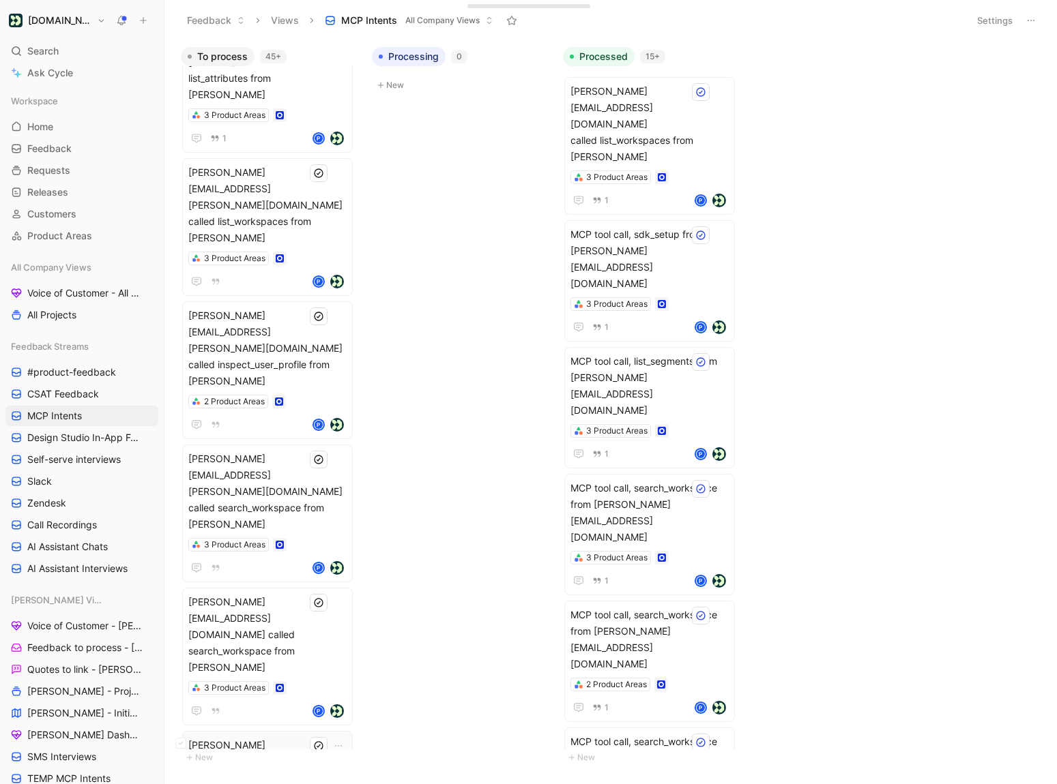
click at [291, 737] on span "kevin.jasmine+livedemo@customer.io called search_workspace from Claude" at bounding box center [267, 778] width 158 height 82
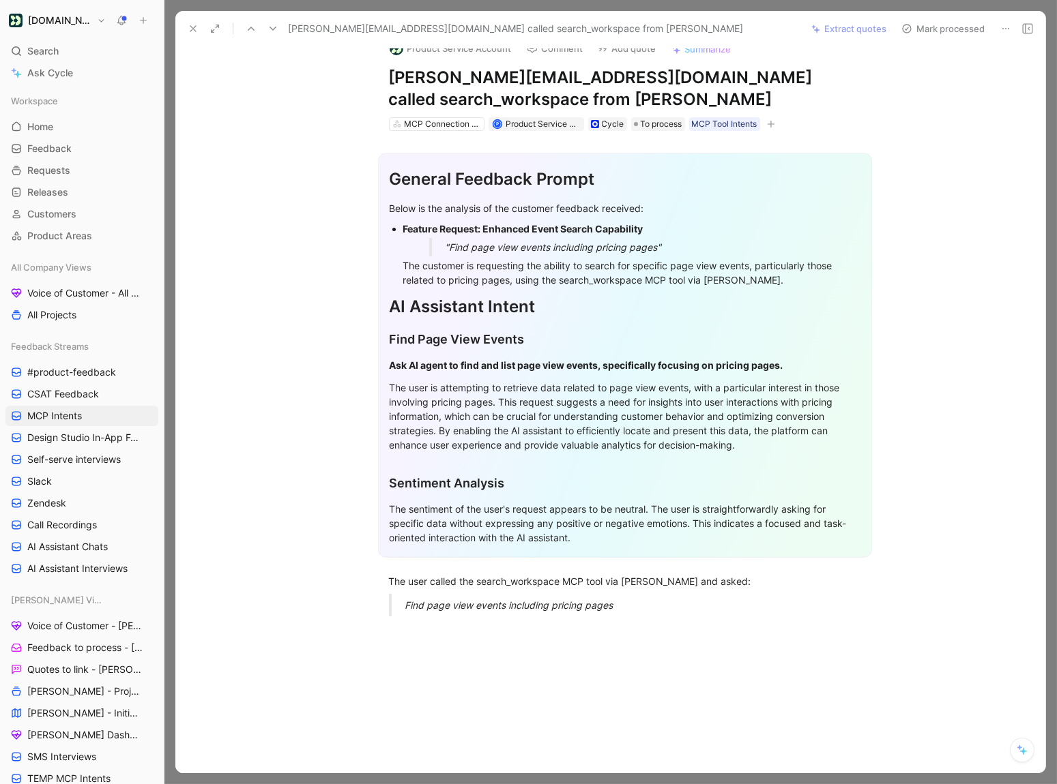
scroll to position [107, 0]
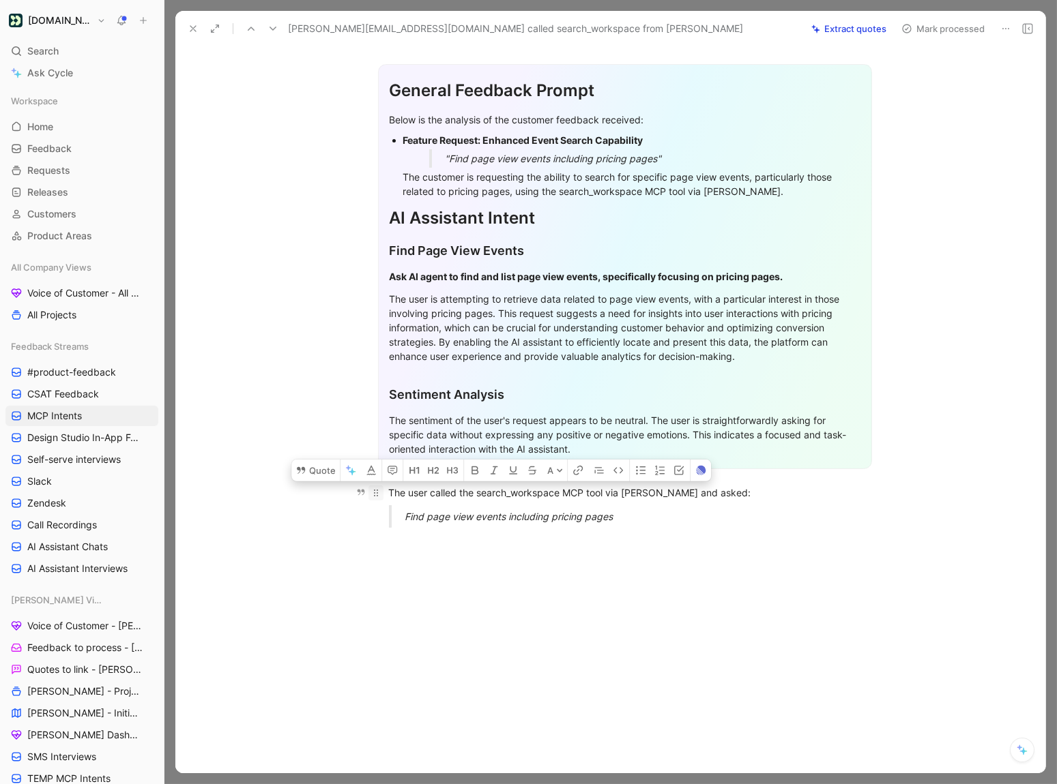
drag, startPoint x: 640, startPoint y: 522, endPoint x: 370, endPoint y: 494, distance: 270.9
click at [370, 494] on div "General Feedback Prompt Below is the analysis of the customer feedback received…" at bounding box center [624, 290] width 841 height 497
click at [473, 514] on em "Find page view events including pricing pages" at bounding box center [509, 517] width 208 height 12
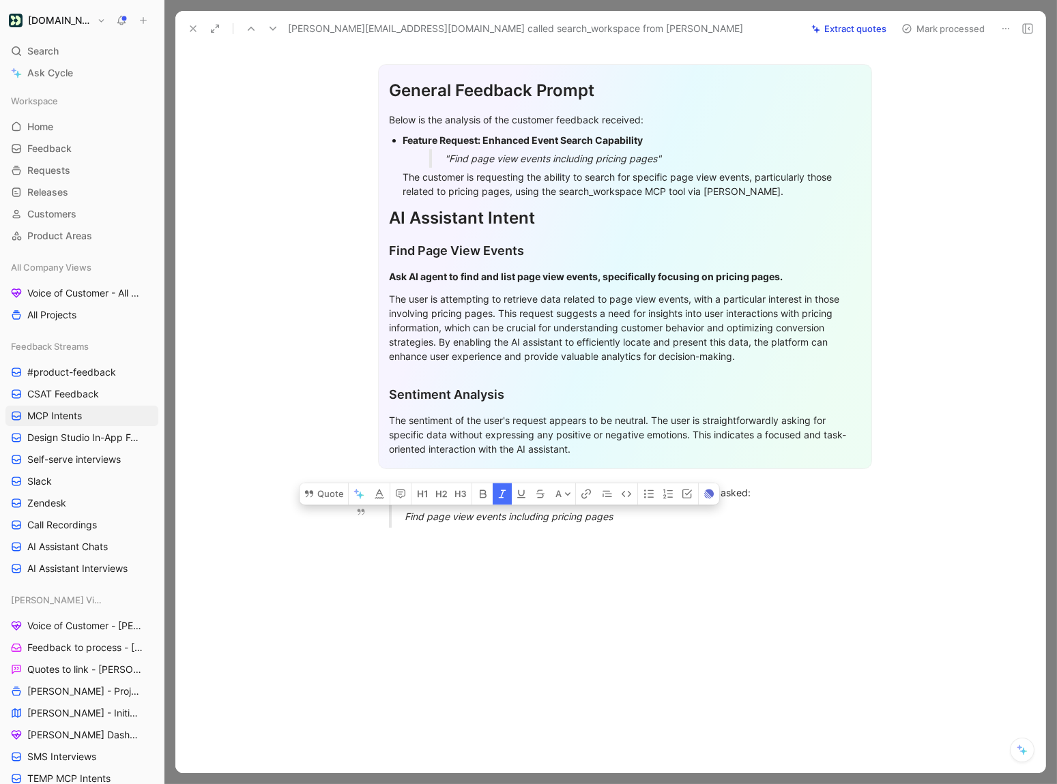
click at [503, 516] on em "Find page view events including pricing pages" at bounding box center [509, 517] width 208 height 12
click at [401, 517] on blockquote "Find page view events including pricing pages" at bounding box center [625, 516] width 524 height 23
click at [504, 490] on div "The user called the search_workspace MCP tool via Claude and asked:" at bounding box center [625, 493] width 472 height 14
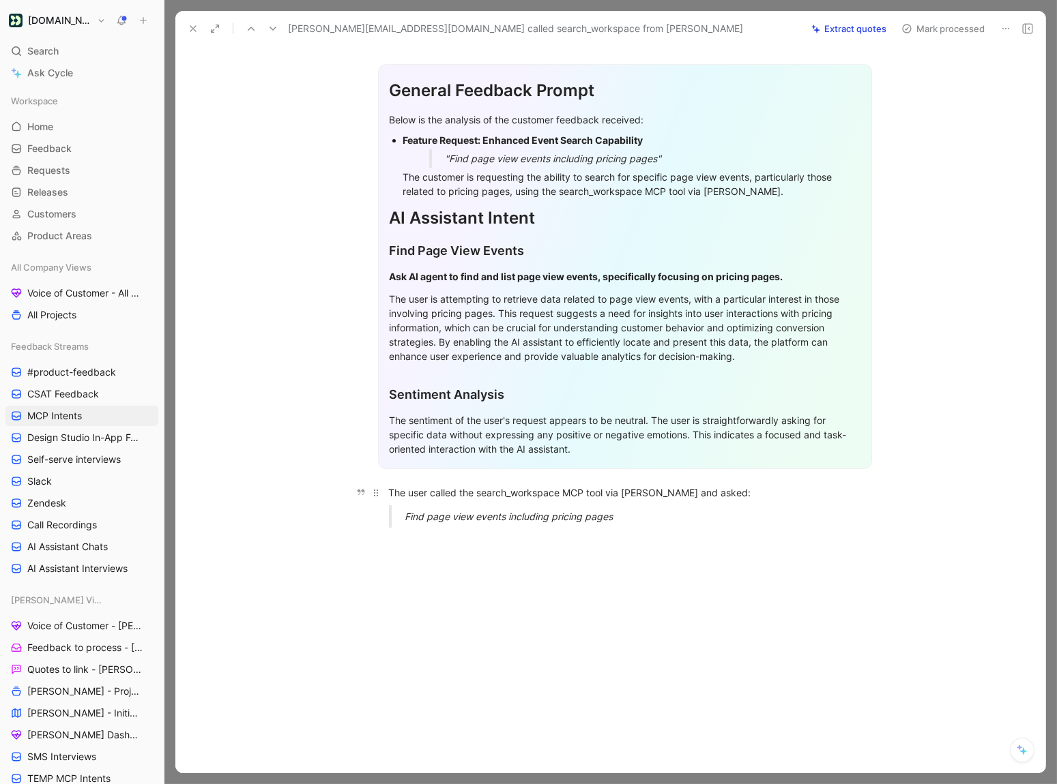
click at [637, 494] on div "The user called the search_workspace MCP tool via Claude and asked:" at bounding box center [625, 493] width 472 height 14
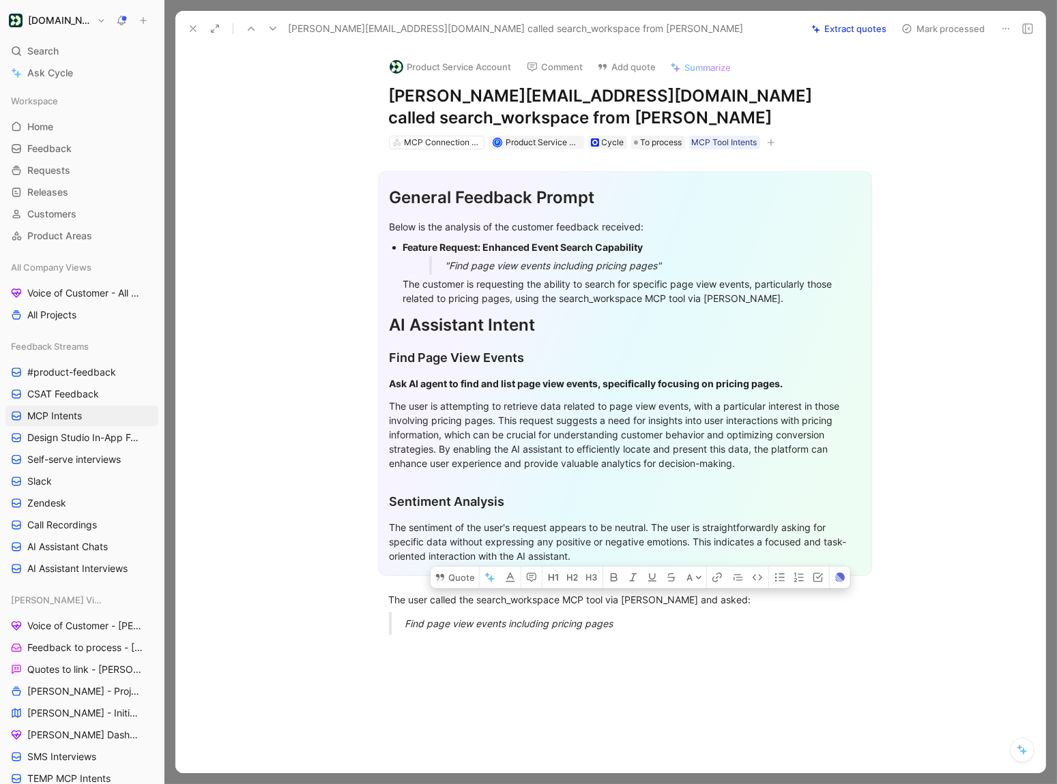
click at [191, 29] on use at bounding box center [192, 28] width 5 height 5
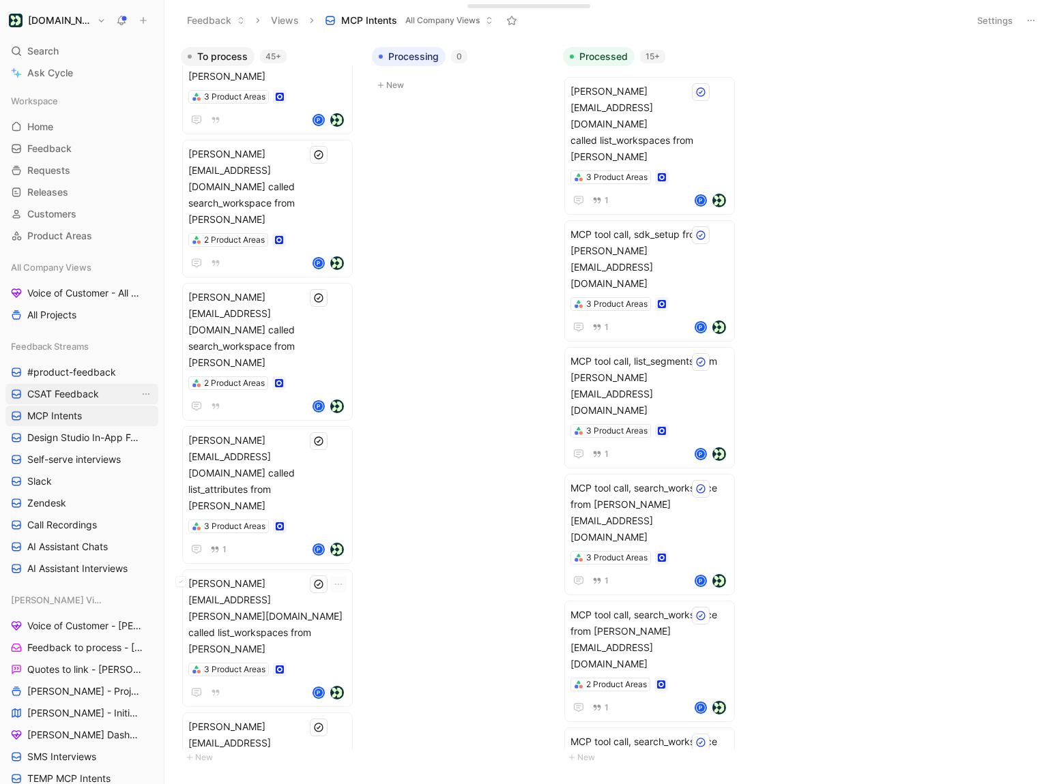
scroll to position [1146, 0]
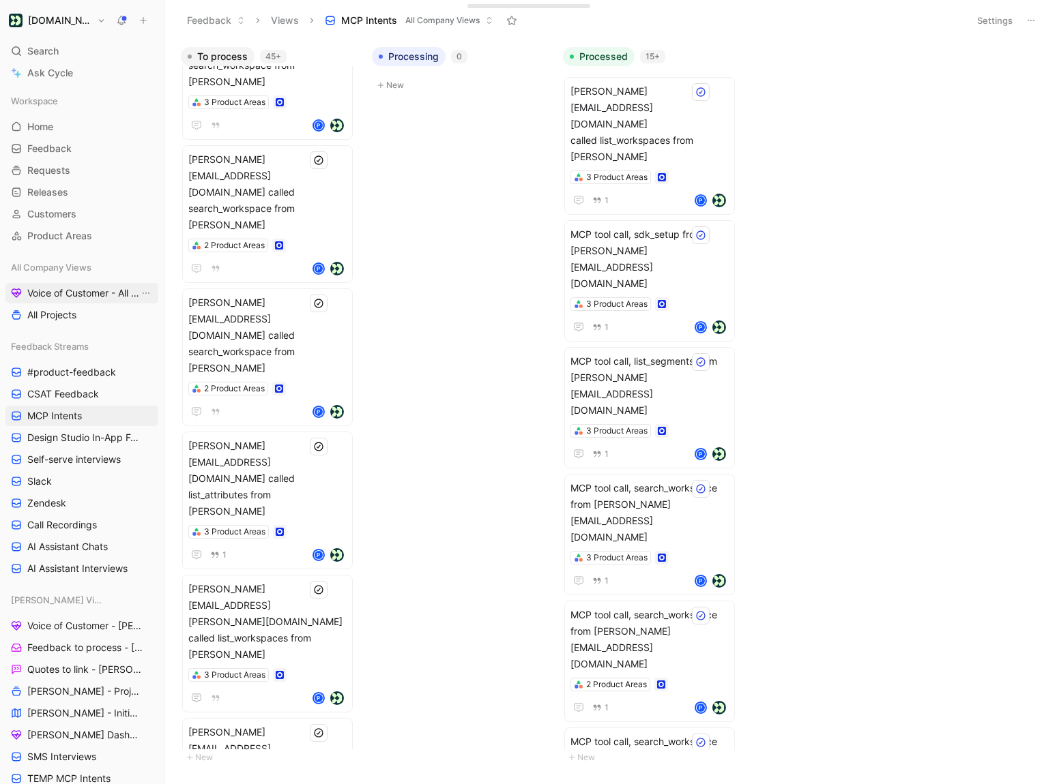
click at [87, 295] on span "Voice of Customer - All Areas" at bounding box center [83, 293] width 112 height 14
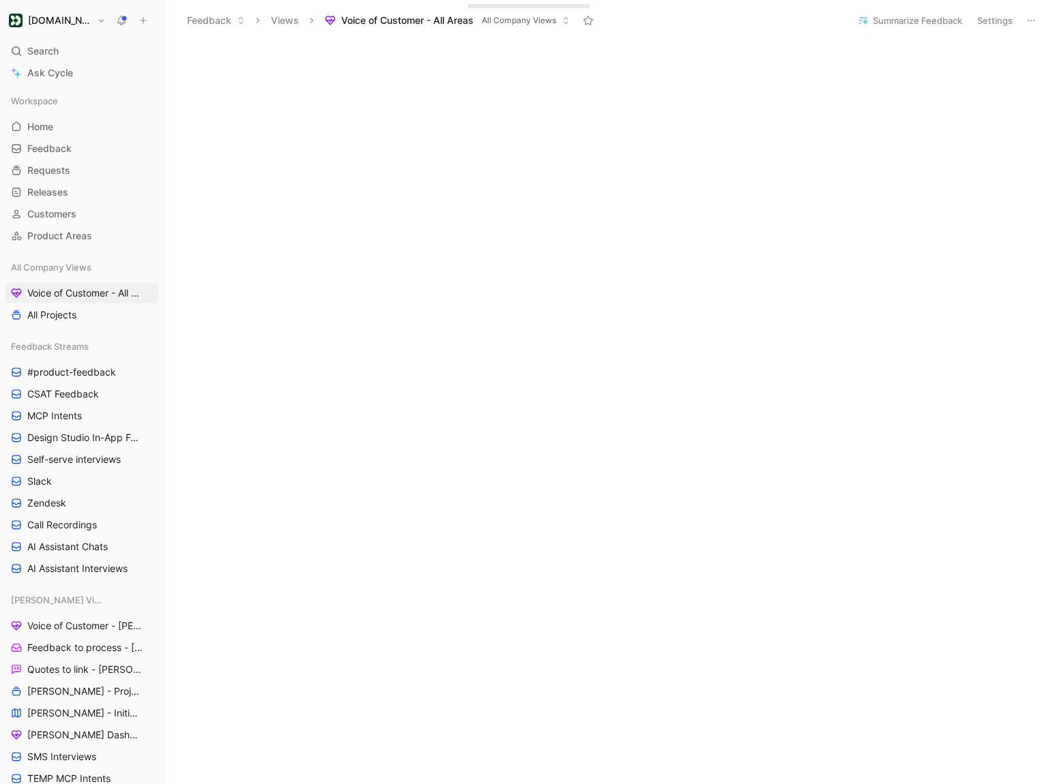
scroll to position [48, 0]
click at [883, 29] on button "Summarize Feedback" at bounding box center [909, 20] width 117 height 19
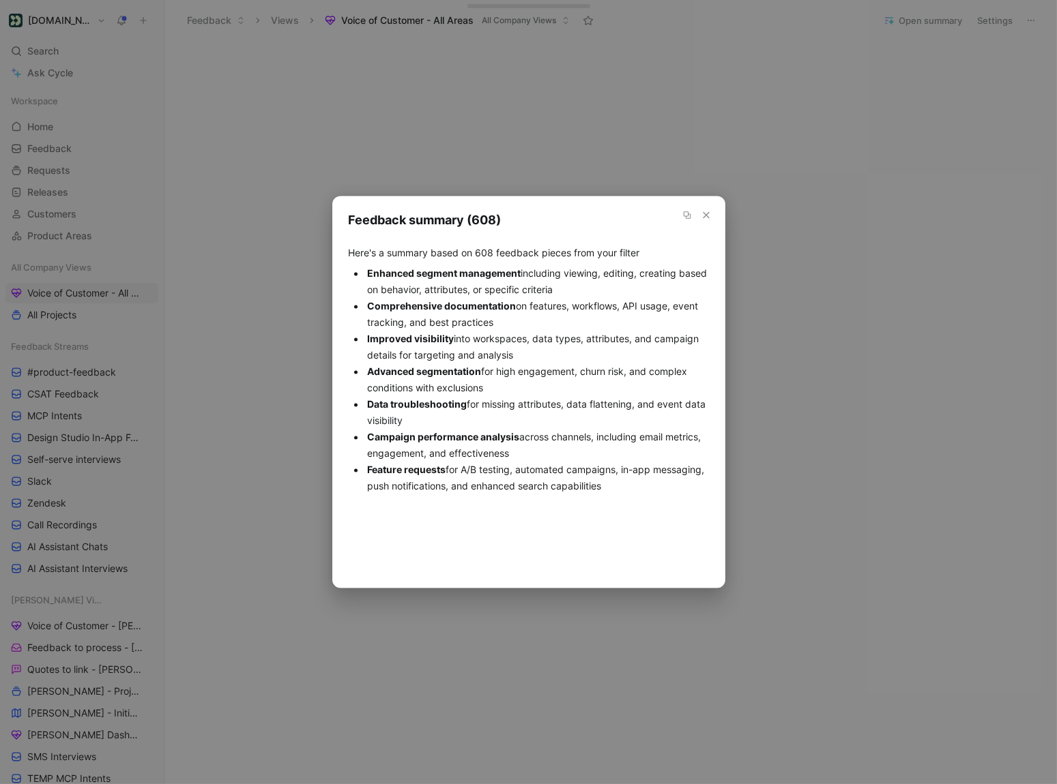
click at [706, 213] on icon "button" at bounding box center [705, 215] width 11 height 11
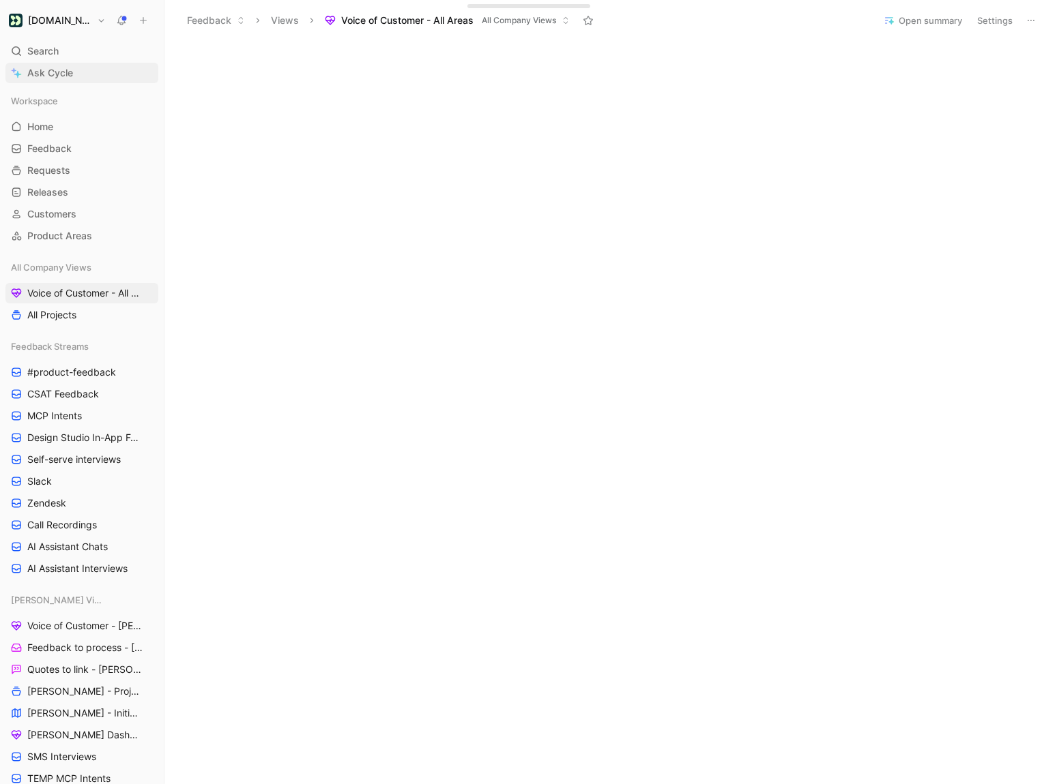
click at [45, 78] on span "Ask Cycle" at bounding box center [50, 73] width 46 height 16
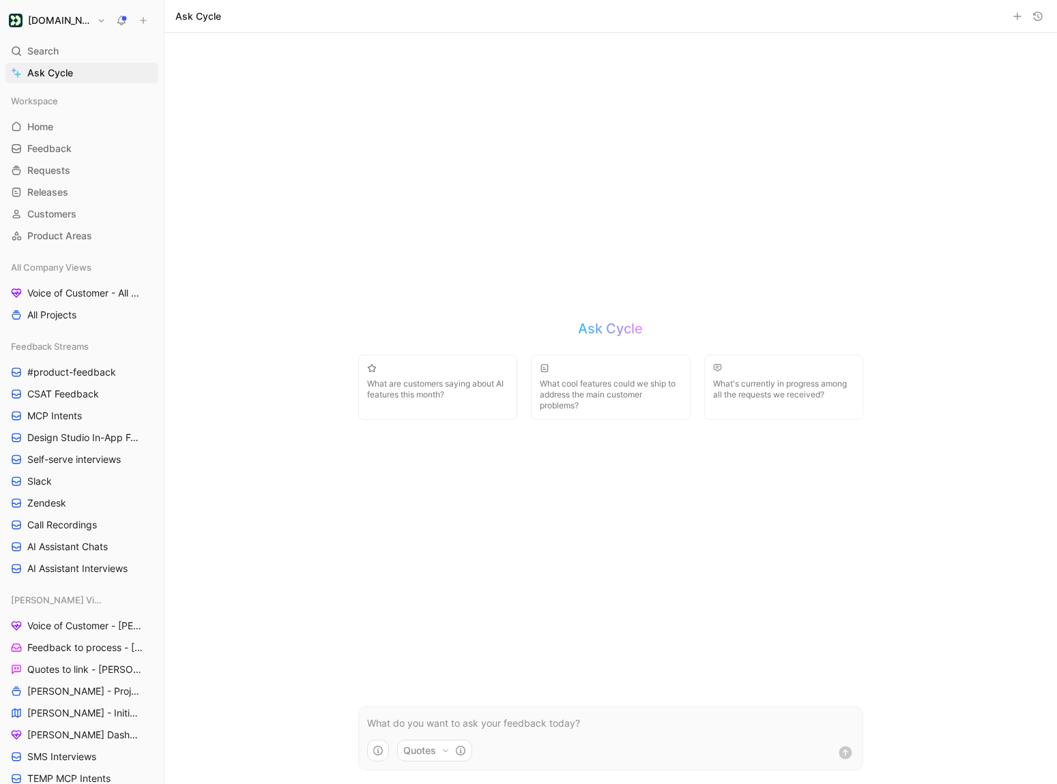
click at [407, 731] on p at bounding box center [610, 723] width 487 height 16
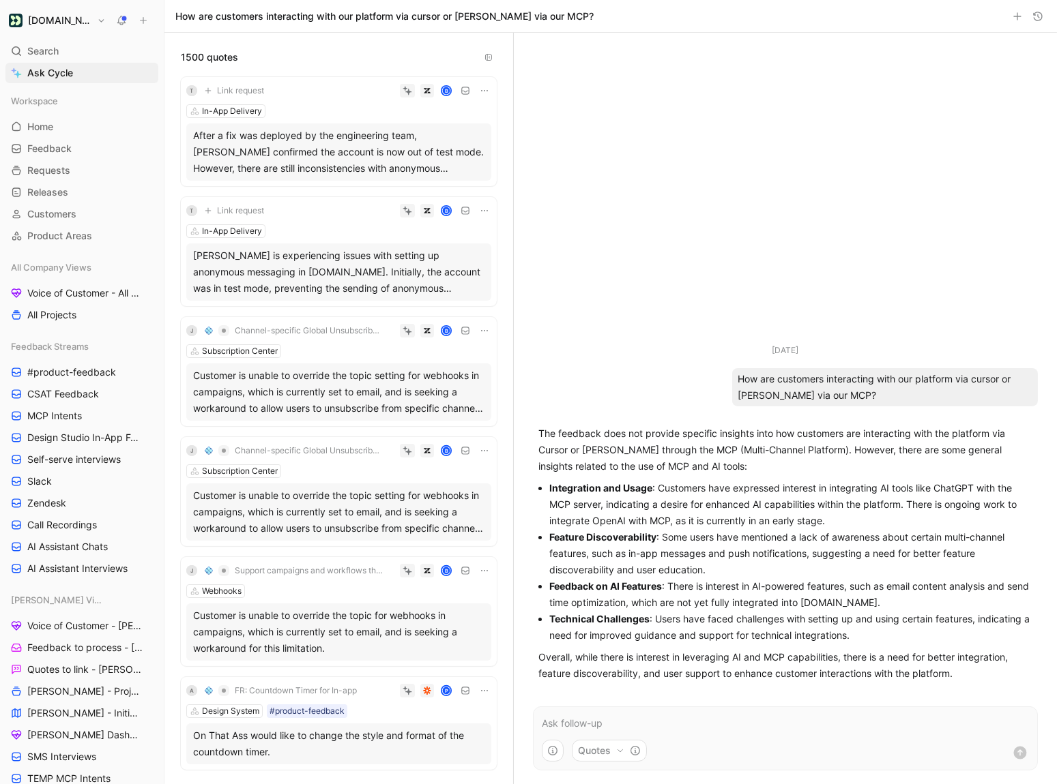
click at [801, 389] on div "How are customers interacting with our platform via cursor or claude via our MC…" at bounding box center [885, 387] width 306 height 38
click at [93, 70] on link "Ask Cycle" at bounding box center [81, 73] width 153 height 20
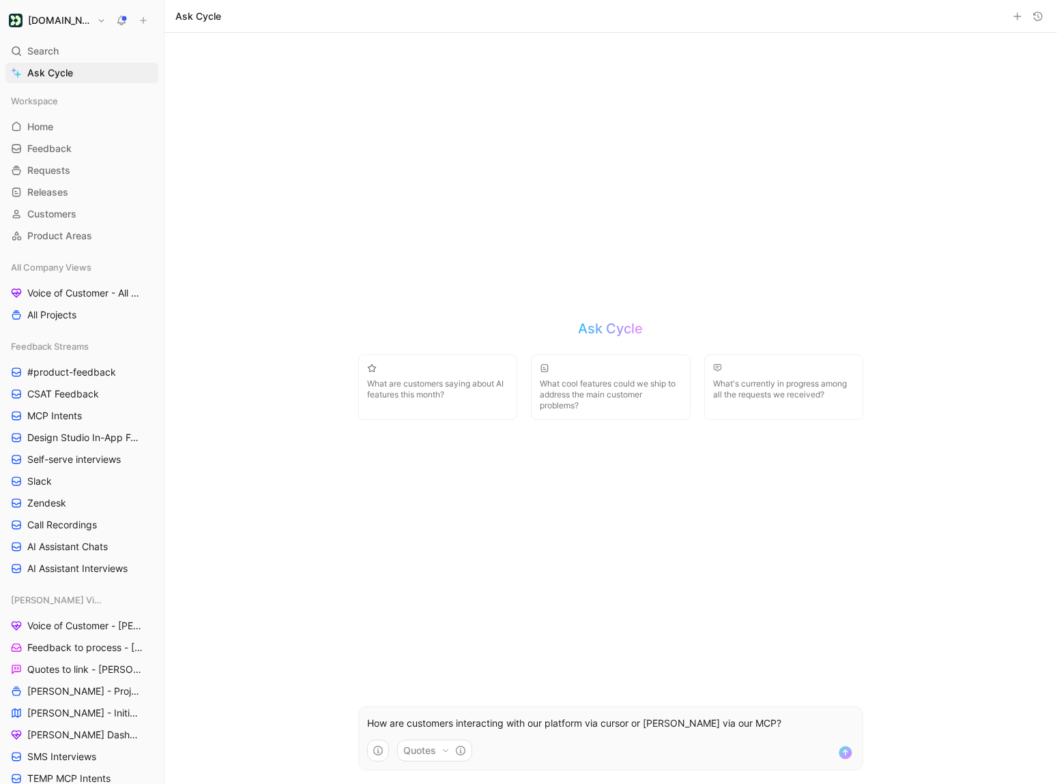
click at [732, 720] on p "How are customers interacting with our platform via cursor or claude via our MC…" at bounding box center [610, 723] width 487 height 16
click at [842, 754] on use "submit" at bounding box center [845, 752] width 13 height 13
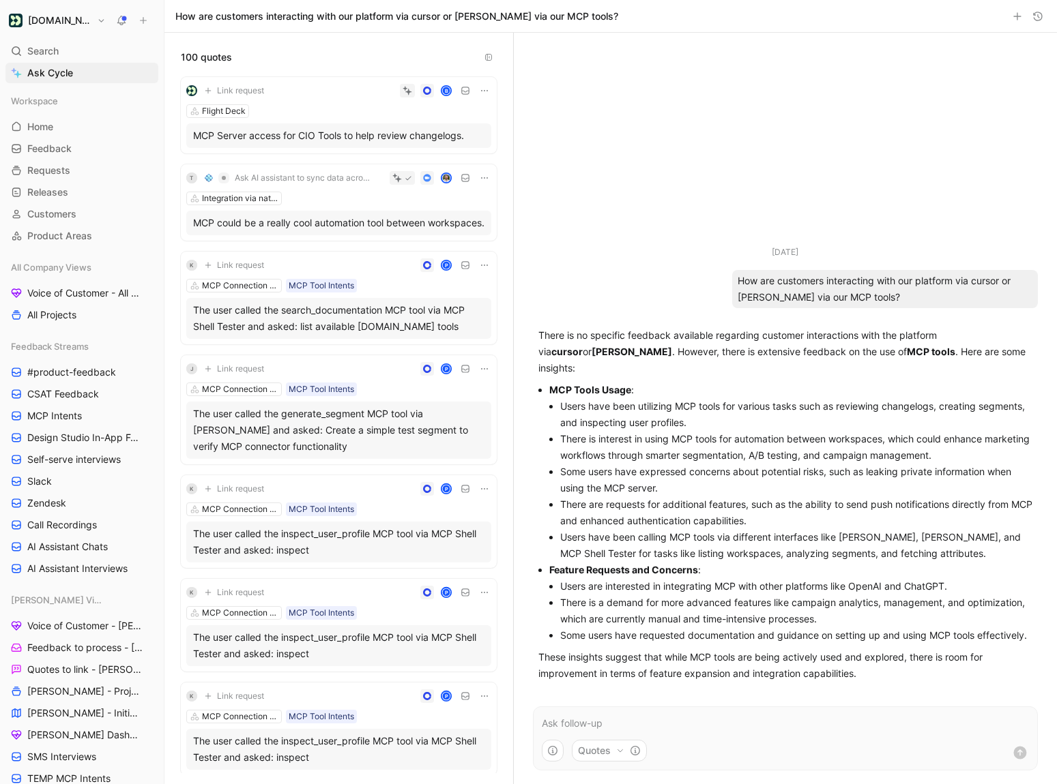
click at [873, 308] on div "How are customers interacting with our platform via cursor or claude via our MC…" at bounding box center [885, 289] width 306 height 38
copy div "How are customers interacting with our platform via cursor or claude via our MC…"
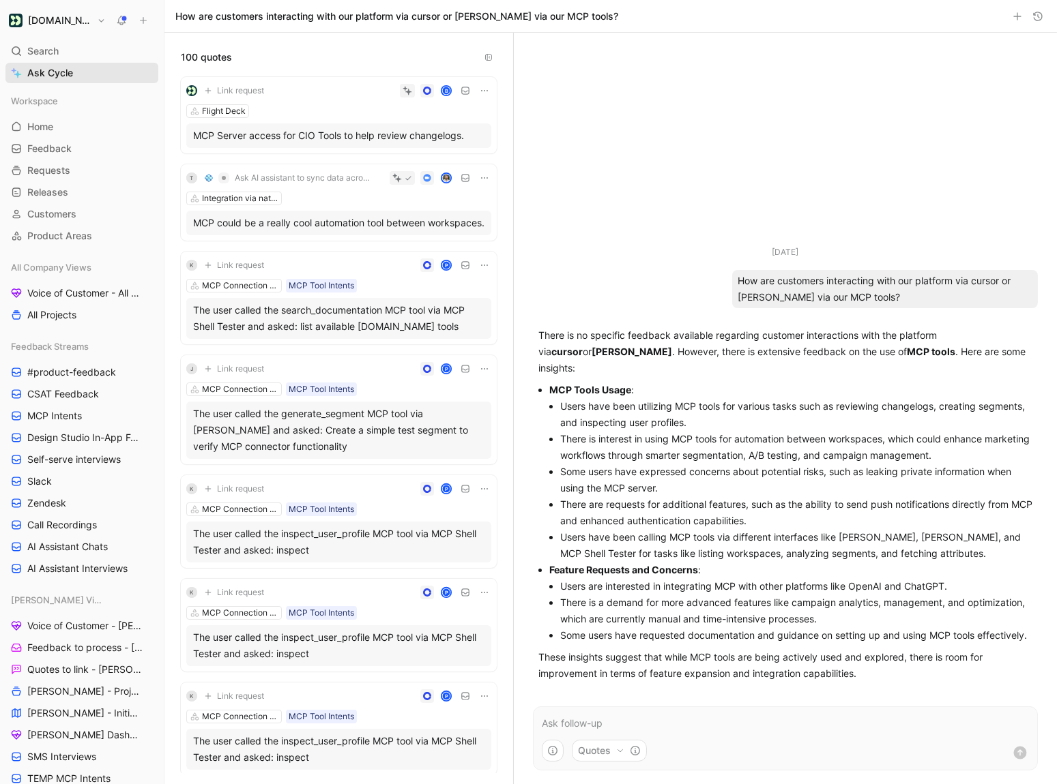
click at [91, 71] on link "Ask Cycle" at bounding box center [81, 73] width 153 height 20
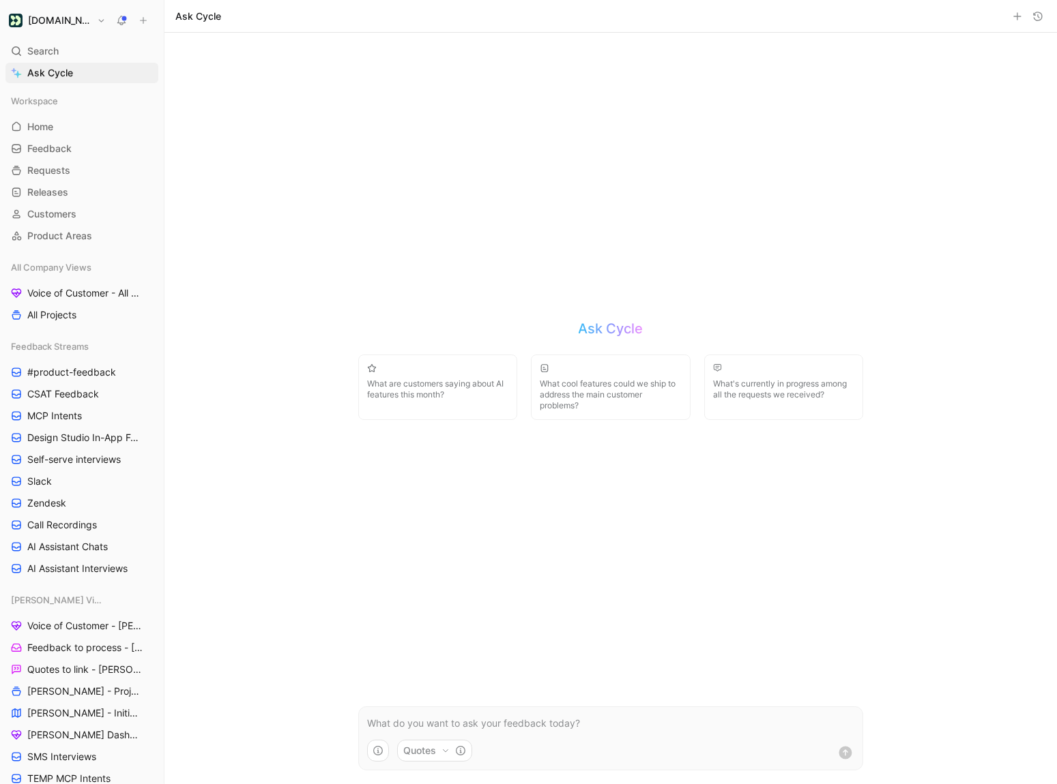
click at [430, 730] on p at bounding box center [610, 723] width 487 height 16
drag, startPoint x: 678, startPoint y: 725, endPoint x: 608, endPoint y: 726, distance: 69.6
click at [608, 726] on p "How are customers interacting with our platform via cursor or claude via our MC…" at bounding box center [610, 723] width 487 height 16
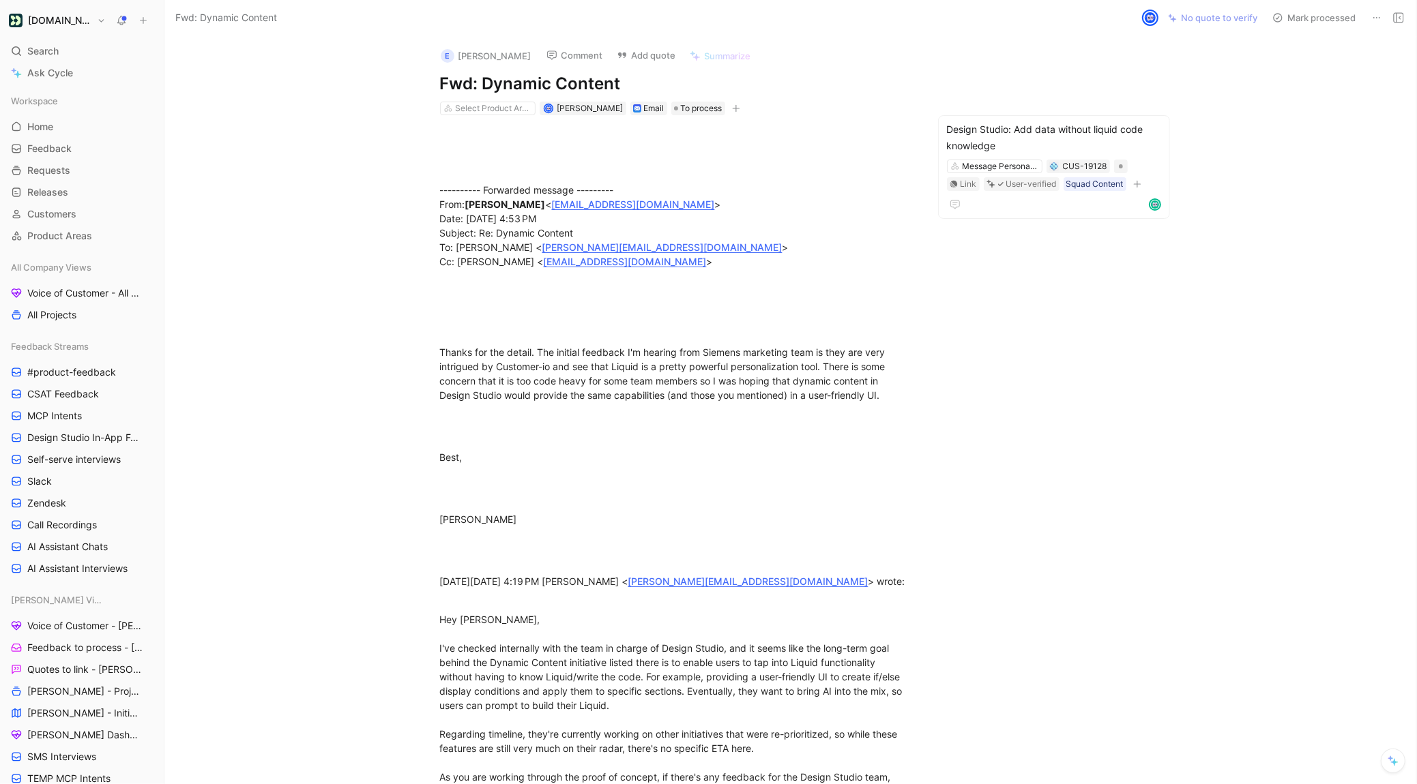
click at [483, 52] on button "e Nick Alexander" at bounding box center [485, 56] width 103 height 20
drag, startPoint x: 390, startPoint y: 82, endPoint x: 419, endPoint y: 72, distance: 30.8
click at [561, 108] on button "eForms" at bounding box center [577, 99] width 32 height 16
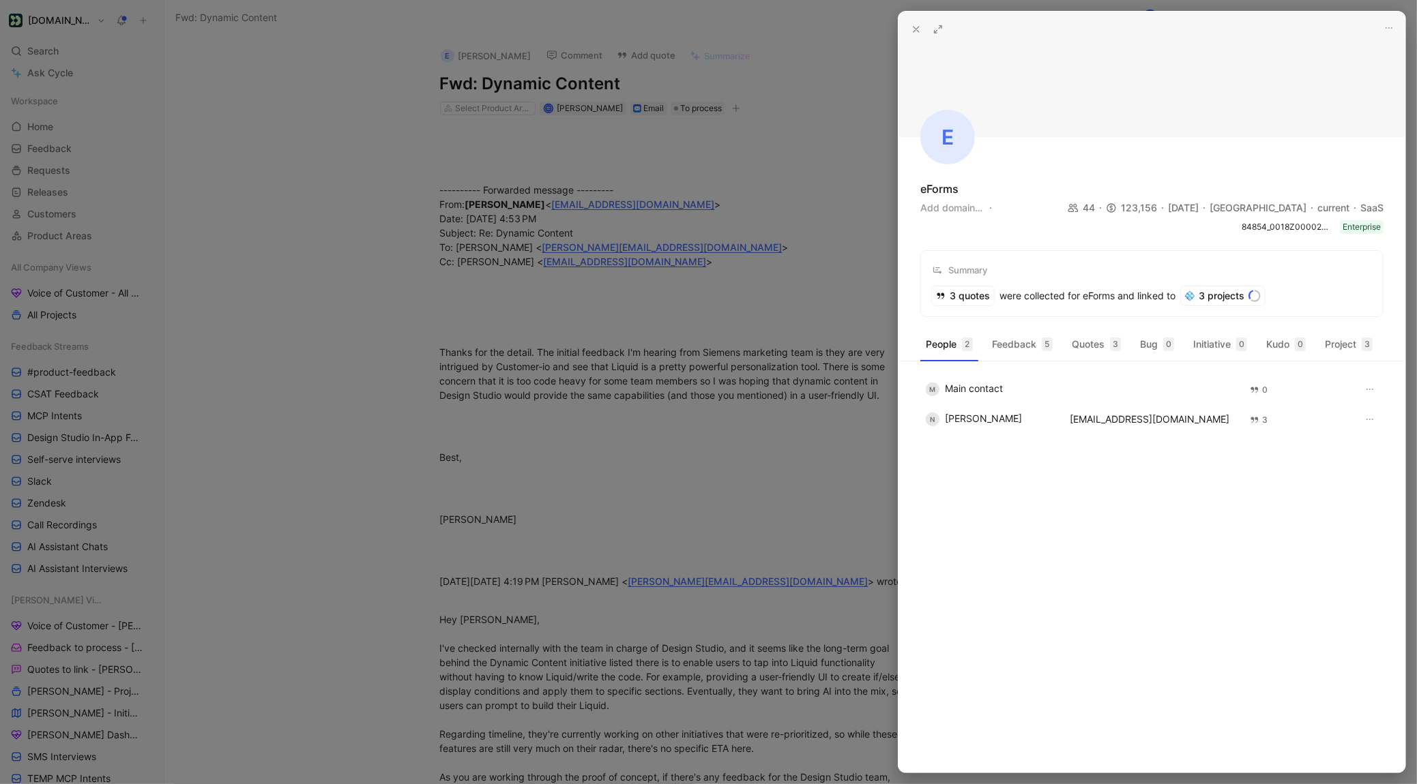
click at [915, 29] on use at bounding box center [915, 29] width 5 height 5
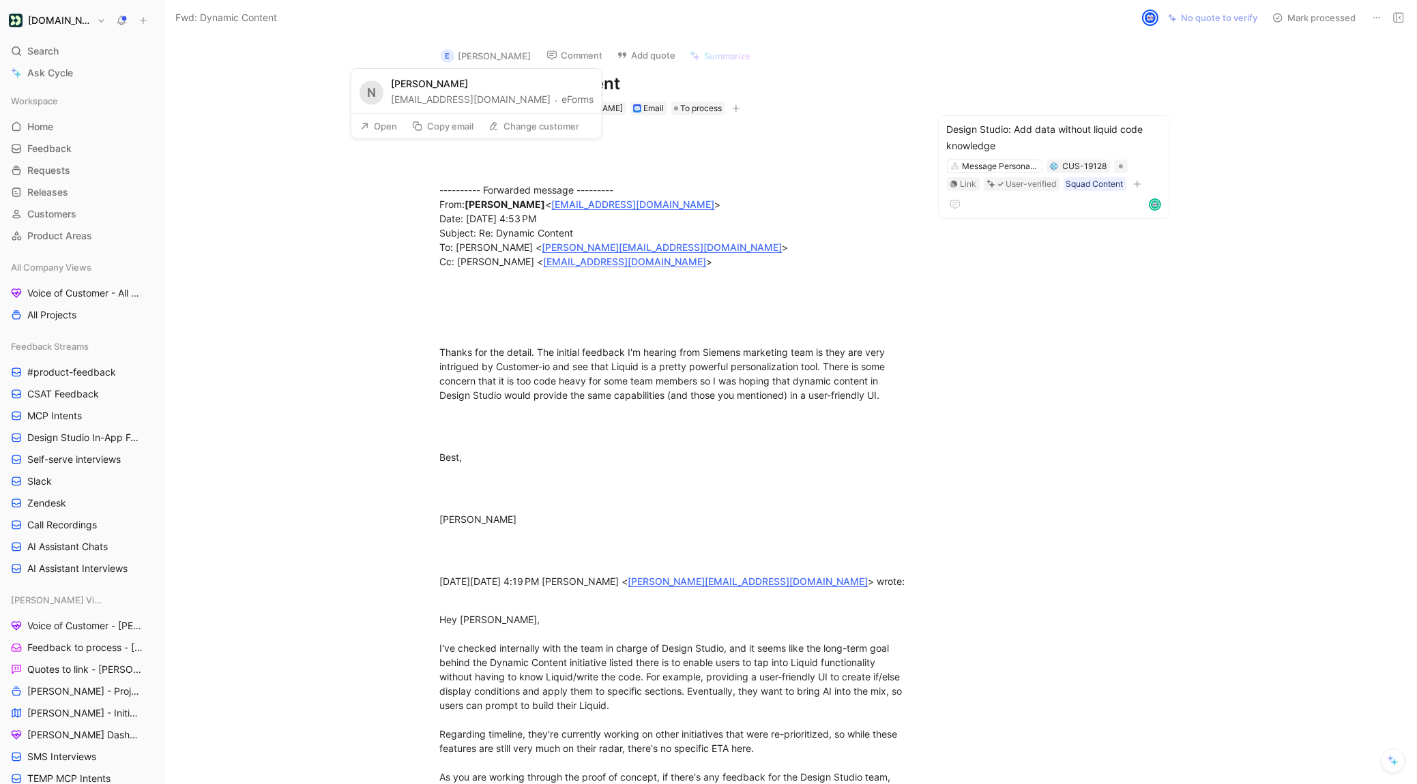
click at [490, 132] on icon at bounding box center [493, 126] width 11 height 11
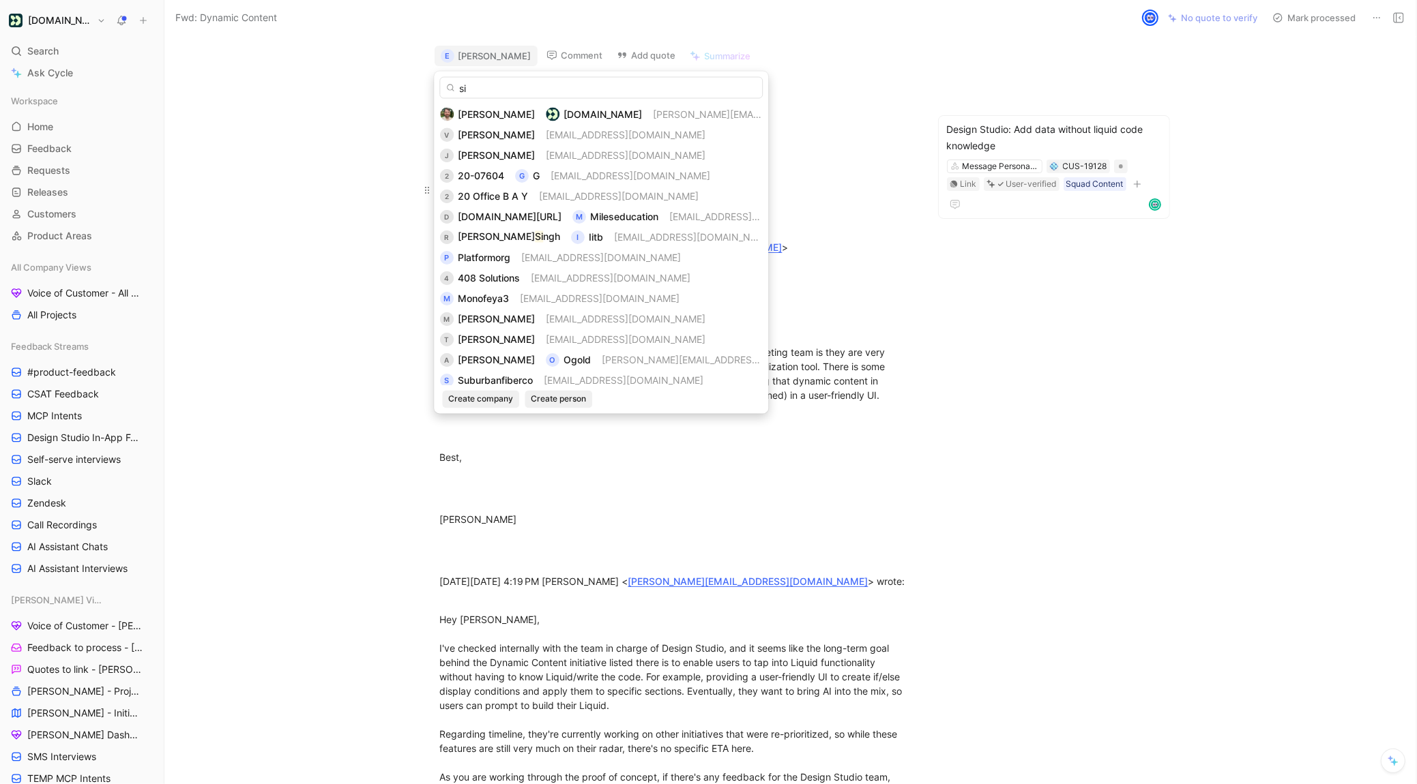
type input "si"
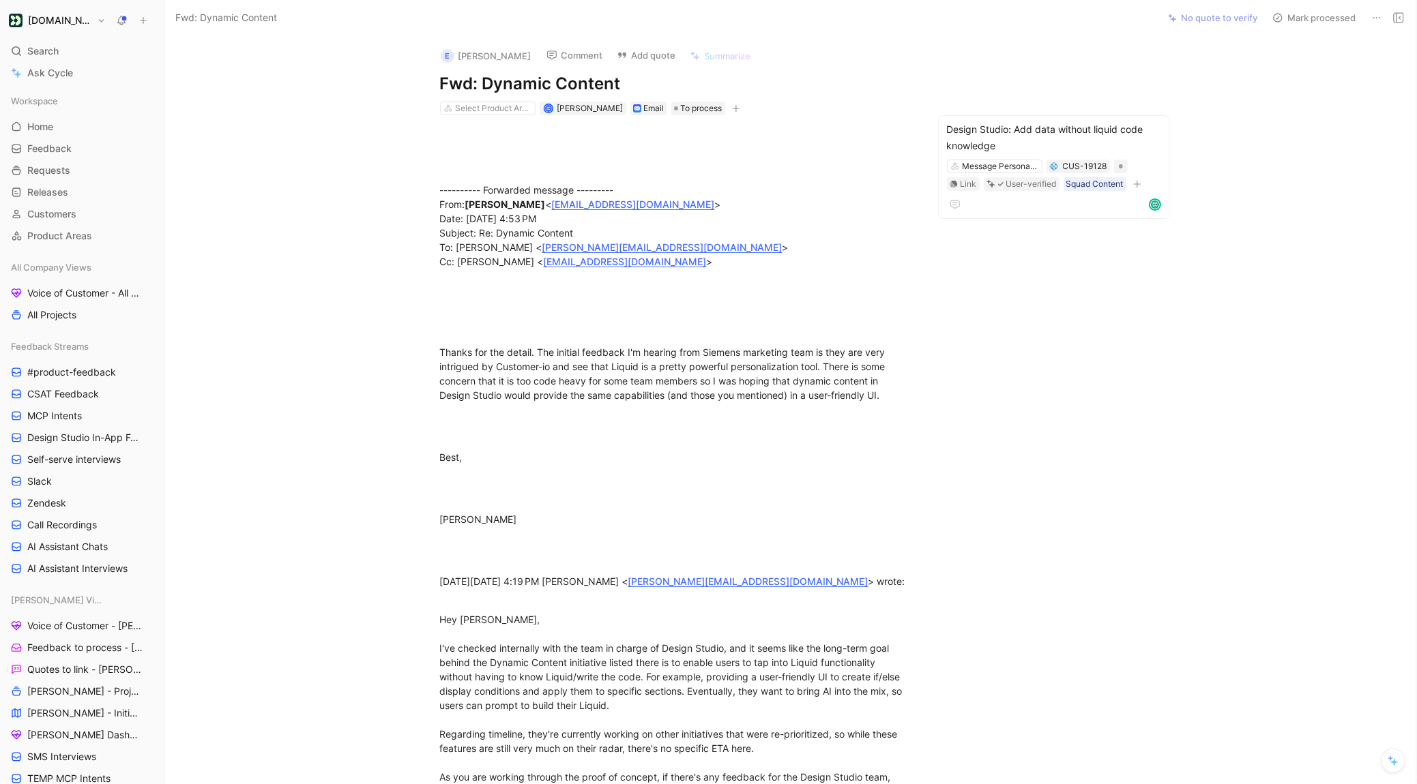
click at [80, 24] on h1 "[DOMAIN_NAME]" at bounding box center [59, 20] width 63 height 12
click at [70, 143] on div "Workspace settings G then S" at bounding box center [93, 141] width 168 height 22
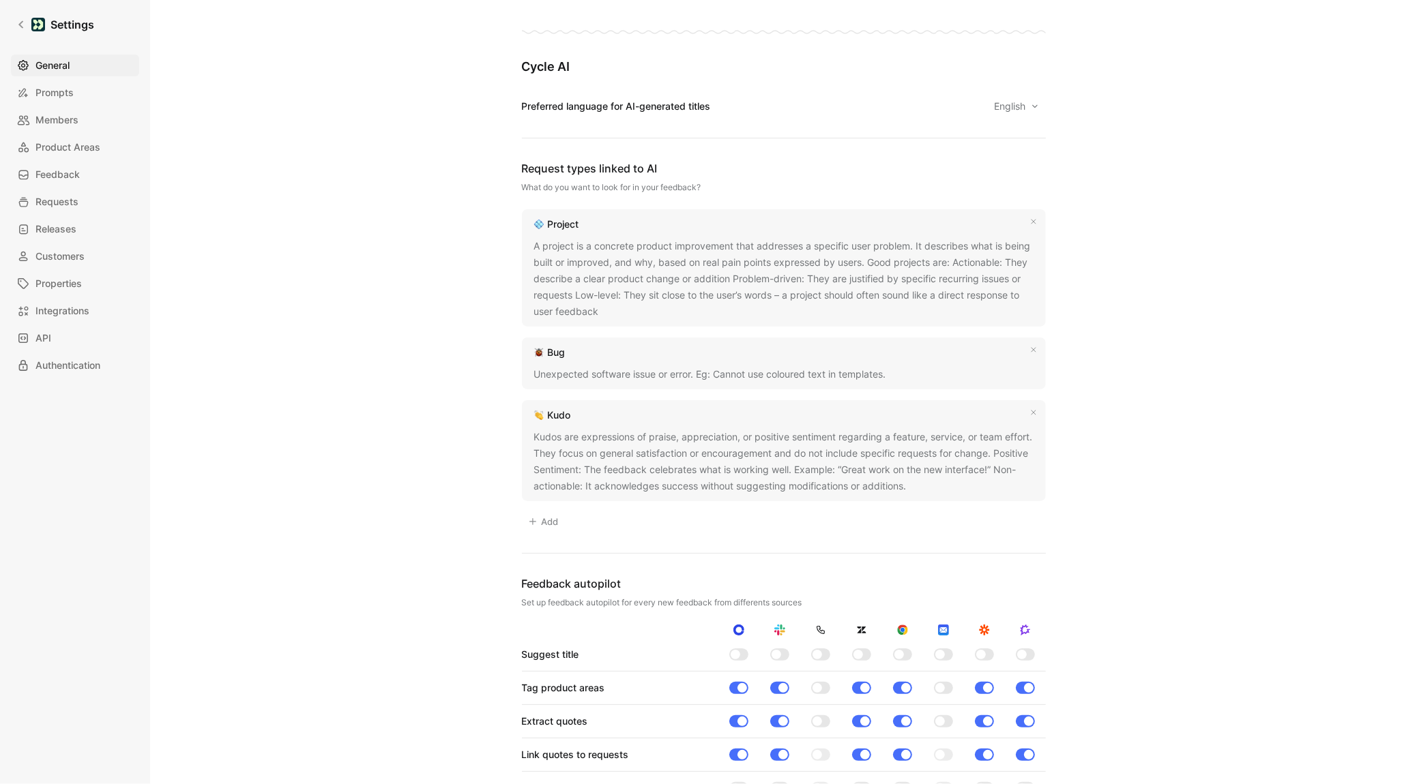
scroll to position [1245, 0]
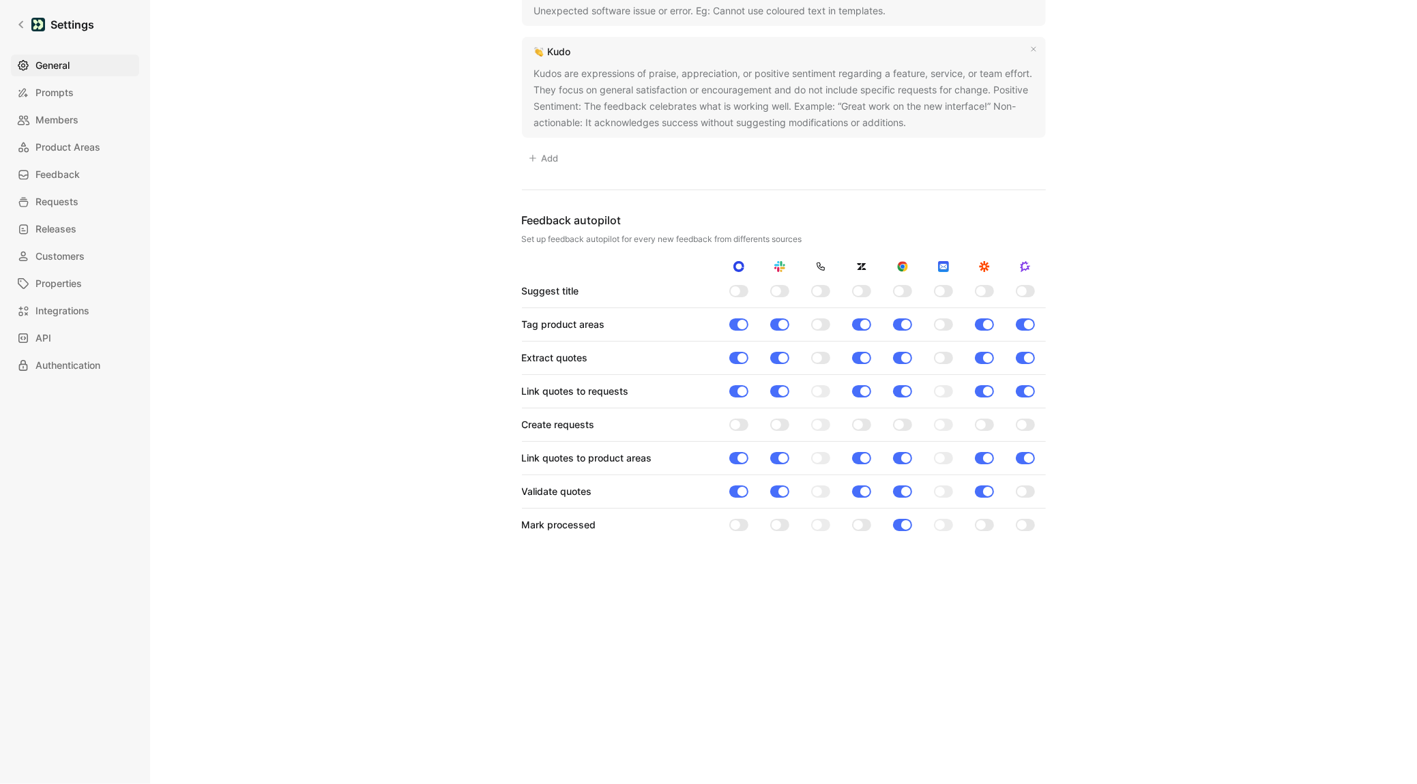
click at [939, 322] on div at bounding box center [940, 325] width 10 height 10
click at [0, 0] on input "checkbox" at bounding box center [0, 0] width 0 height 0
click at [939, 355] on div at bounding box center [940, 358] width 10 height 10
click at [0, 0] on input "checkbox" at bounding box center [0, 0] width 0 height 0
click at [945, 398] on div "Link quotes to requests" at bounding box center [784, 391] width 524 height 16
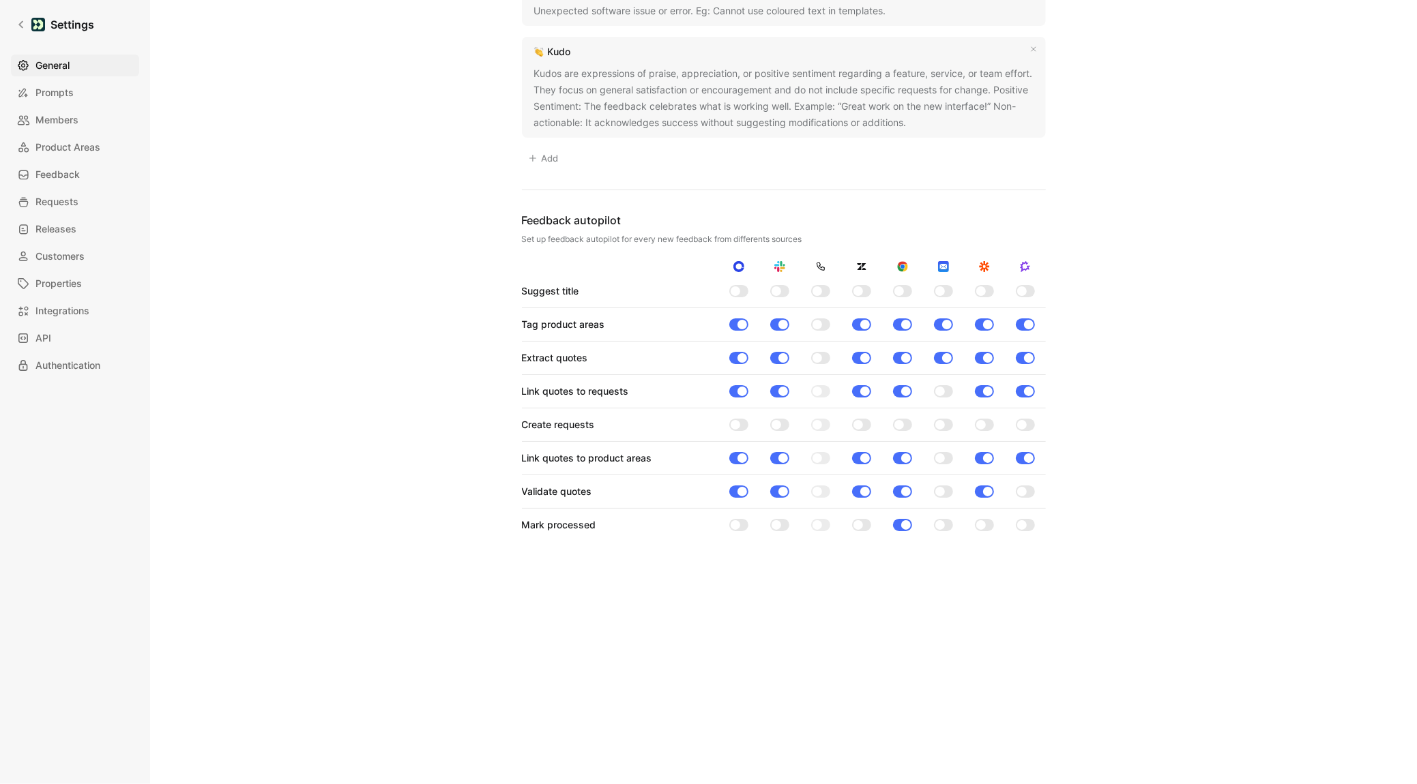
click at [942, 390] on div at bounding box center [940, 392] width 10 height 10
click at [0, 0] on input "checkbox" at bounding box center [0, 0] width 0 height 0
click at [941, 456] on div at bounding box center [940, 459] width 10 height 10
click at [0, 0] on input "checkbox" at bounding box center [0, 0] width 0 height 0
click at [941, 487] on div at bounding box center [940, 492] width 10 height 10
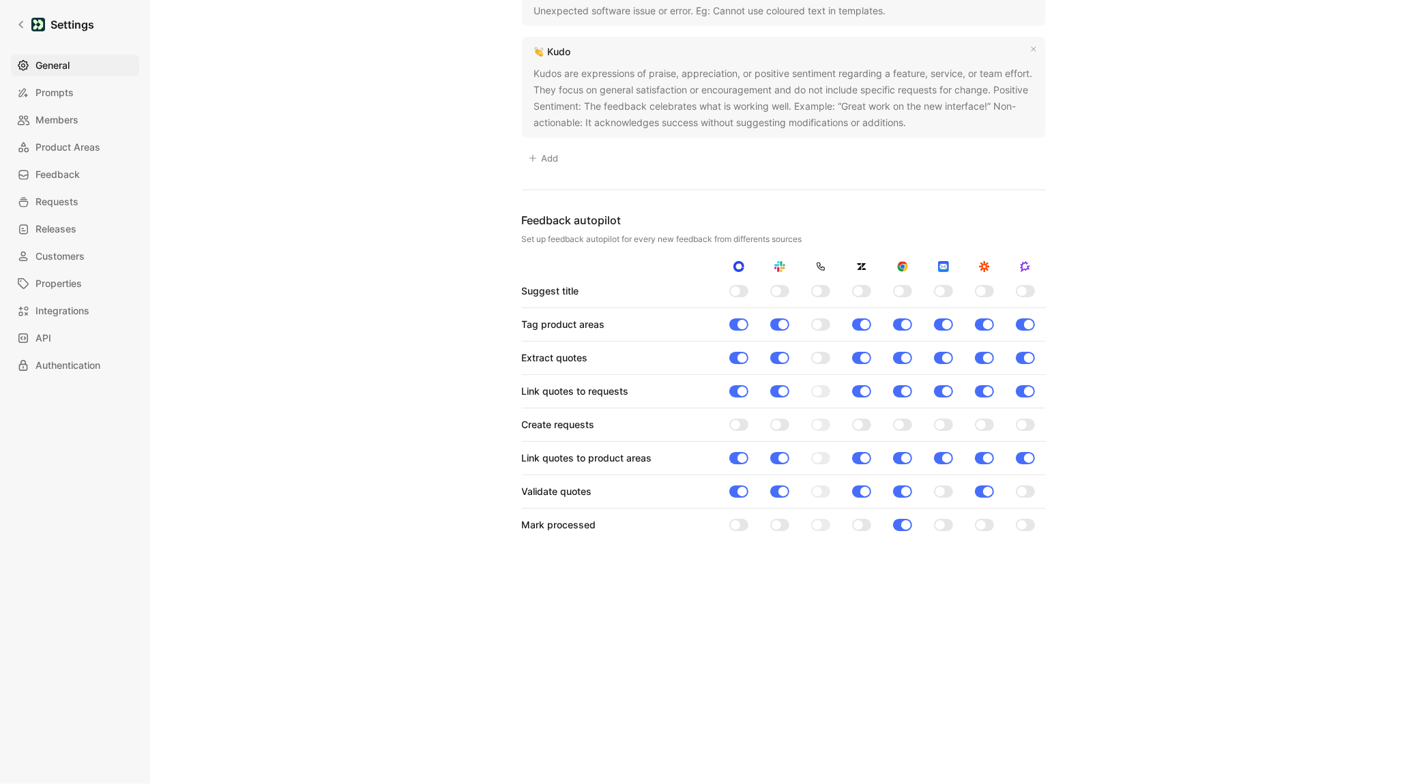
click at [0, 0] on input "checkbox" at bounding box center [0, 0] width 0 height 0
click at [860, 524] on div at bounding box center [858, 525] width 10 height 10
click at [0, 0] on input "checkbox" at bounding box center [0, 0] width 0 height 0
click at [901, 525] on div at bounding box center [906, 525] width 10 height 10
click at [0, 0] on input "checkbox" at bounding box center [0, 0] width 0 height 0
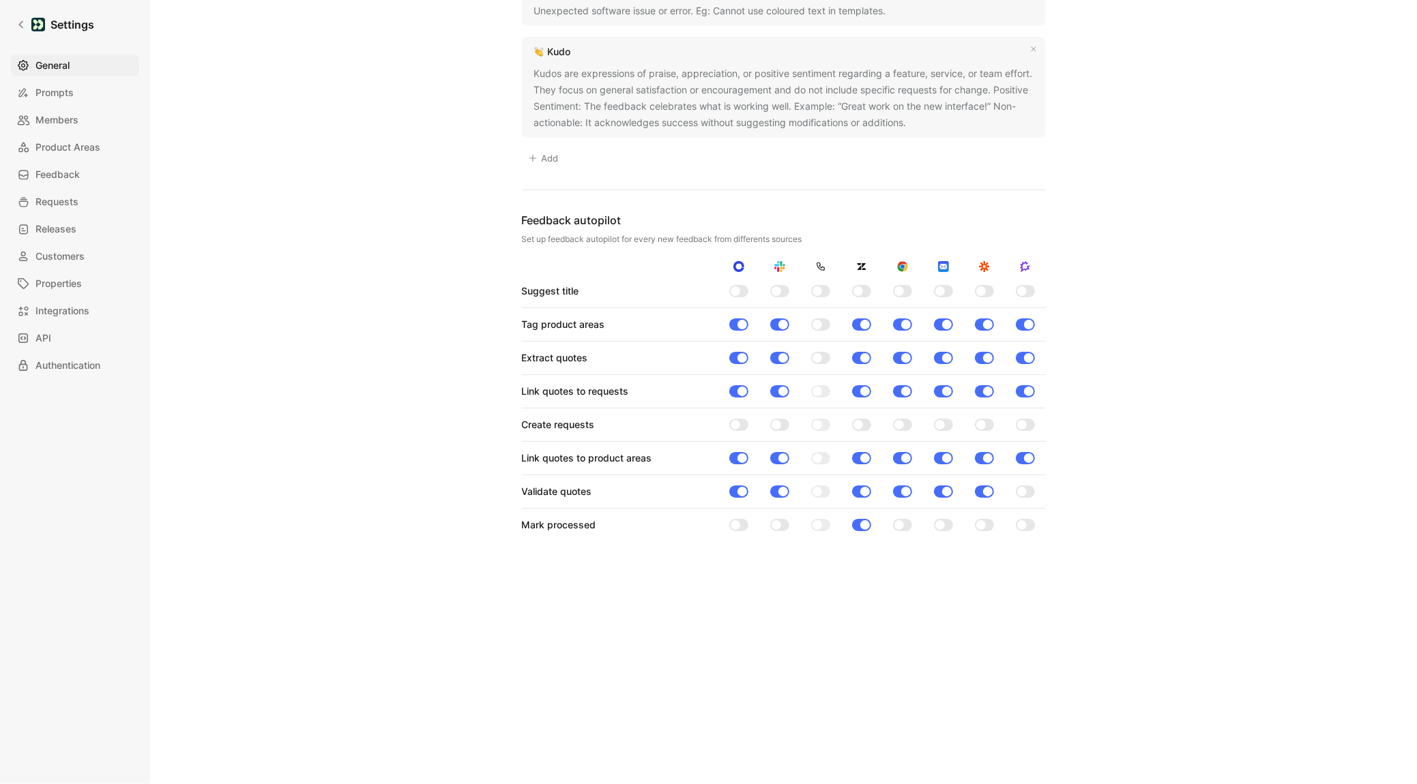
click at [942, 293] on div at bounding box center [940, 291] width 10 height 10
click at [0, 0] on input "checkbox" at bounding box center [0, 0] width 0 height 0
click at [779, 289] on div at bounding box center [776, 291] width 10 height 10
click at [0, 0] on input "checkbox" at bounding box center [0, 0] width 0 height 0
